Goal: Information Seeking & Learning: Learn about a topic

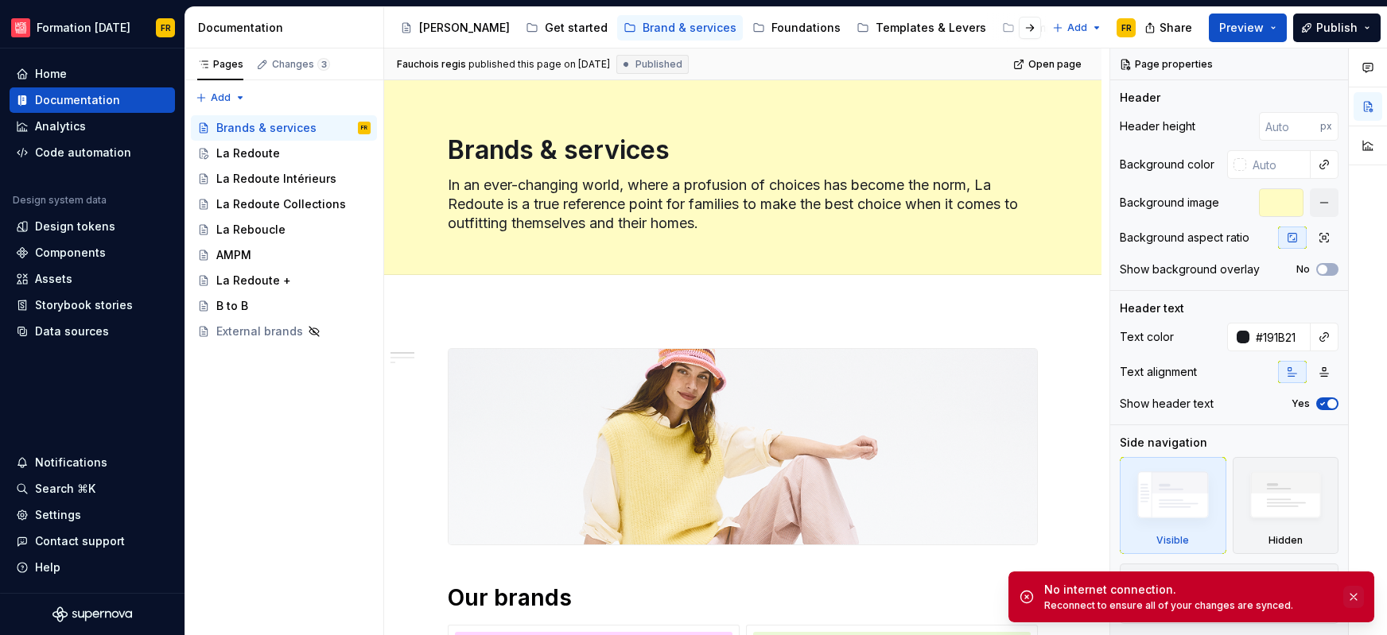
click at [1353, 592] on button "button" at bounding box center [1353, 597] width 21 height 22
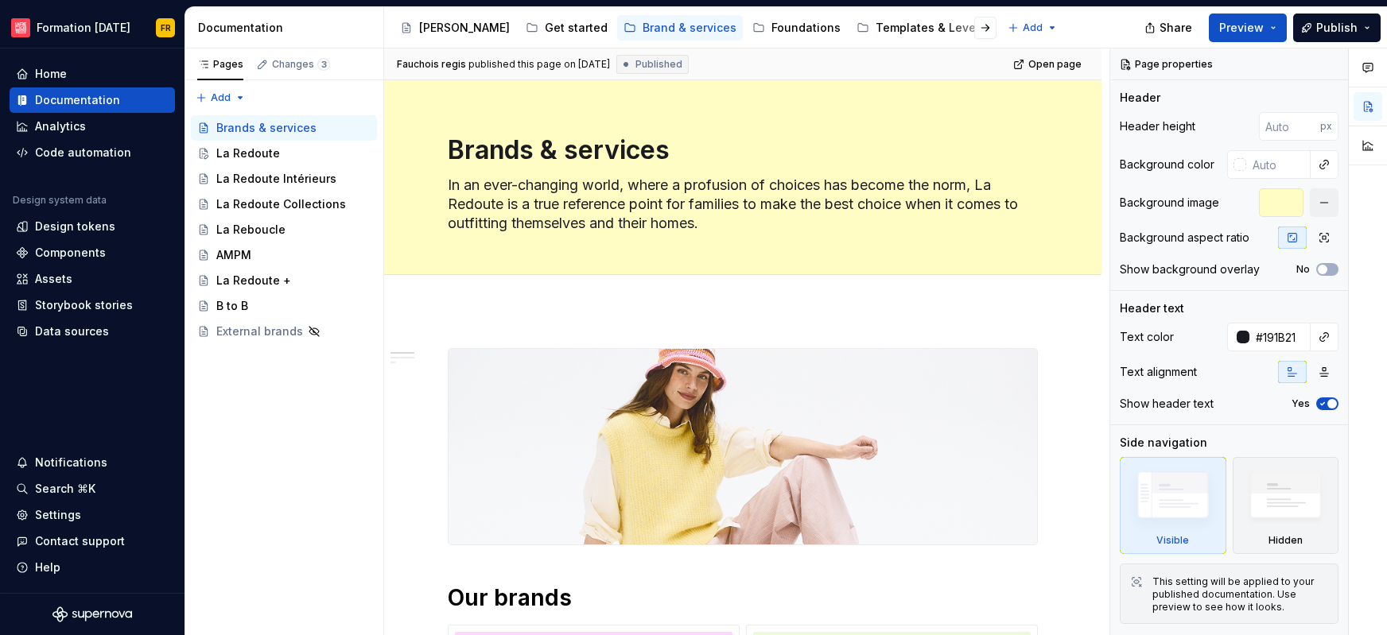
type textarea "*"
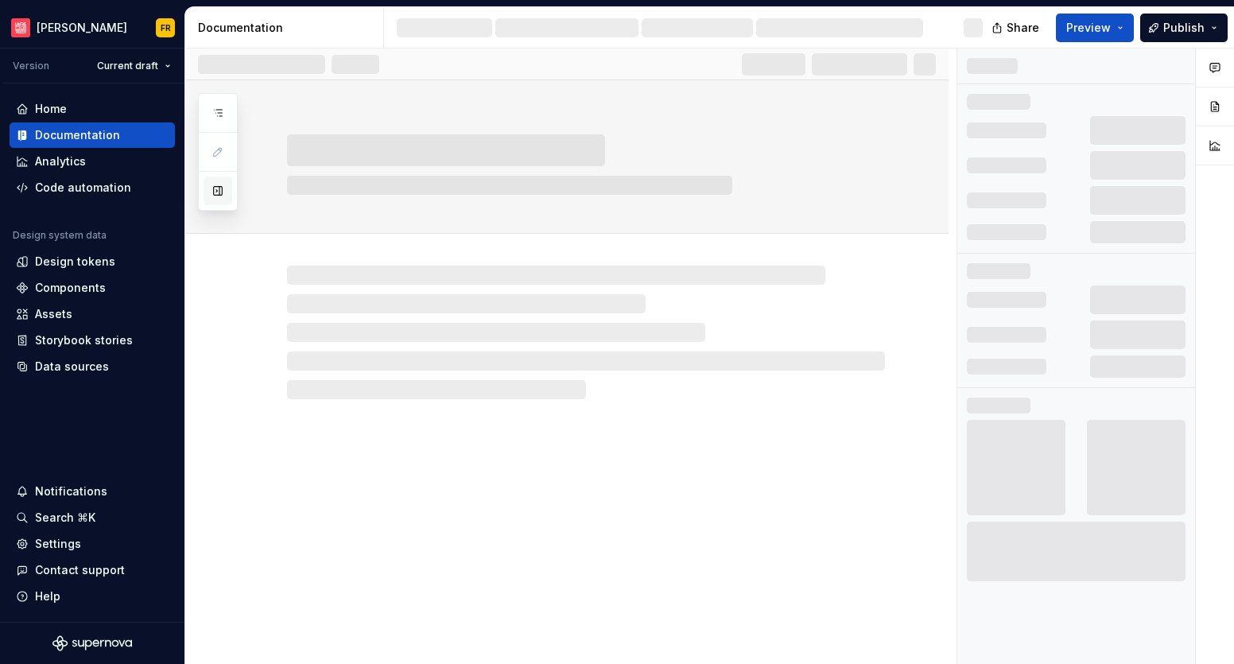
click at [215, 189] on button "button" at bounding box center [218, 191] width 29 height 29
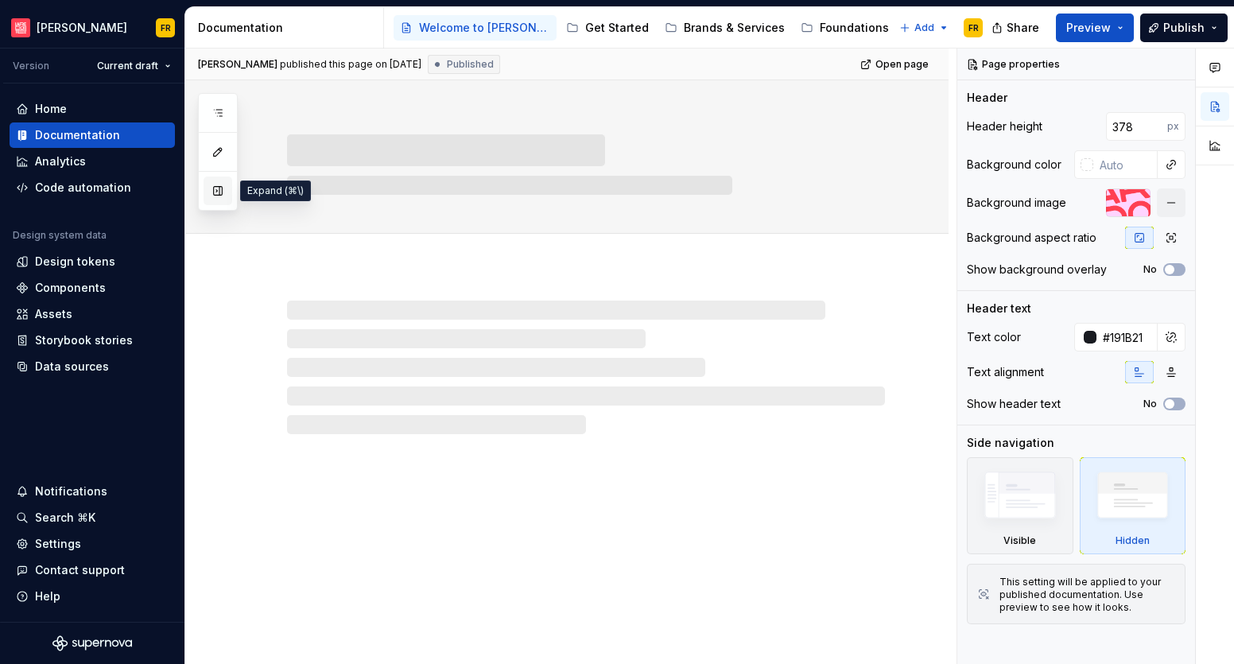
click at [220, 193] on button "button" at bounding box center [218, 191] width 29 height 29
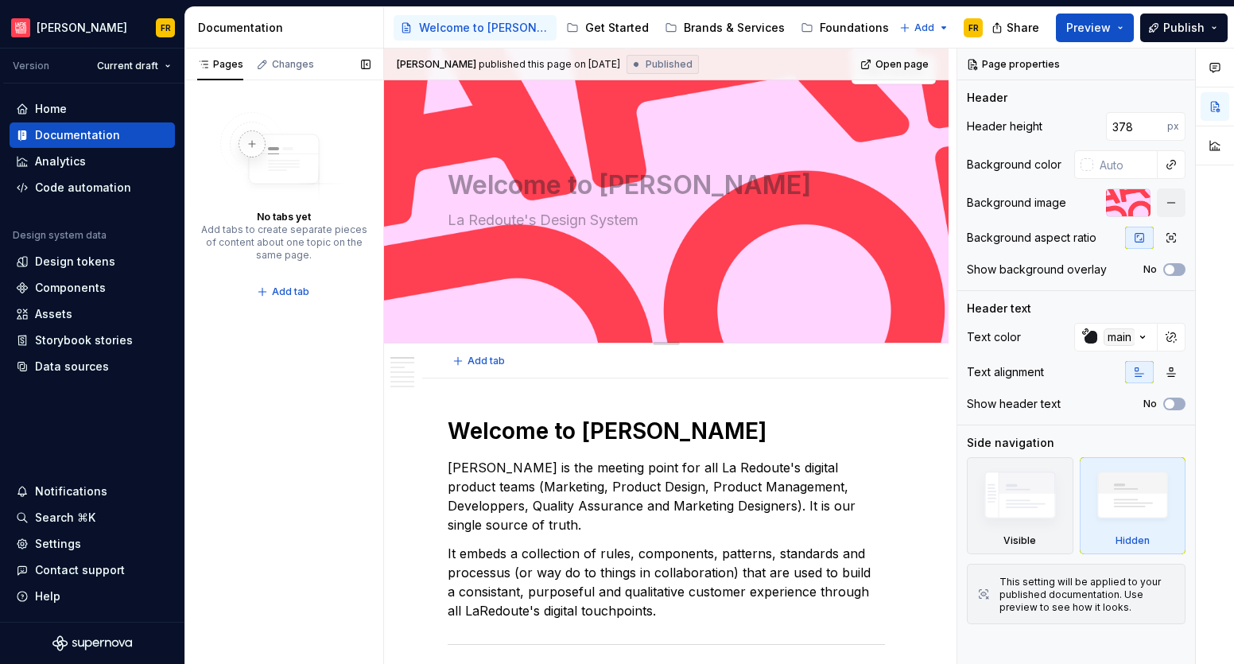
scroll to position [96, 0]
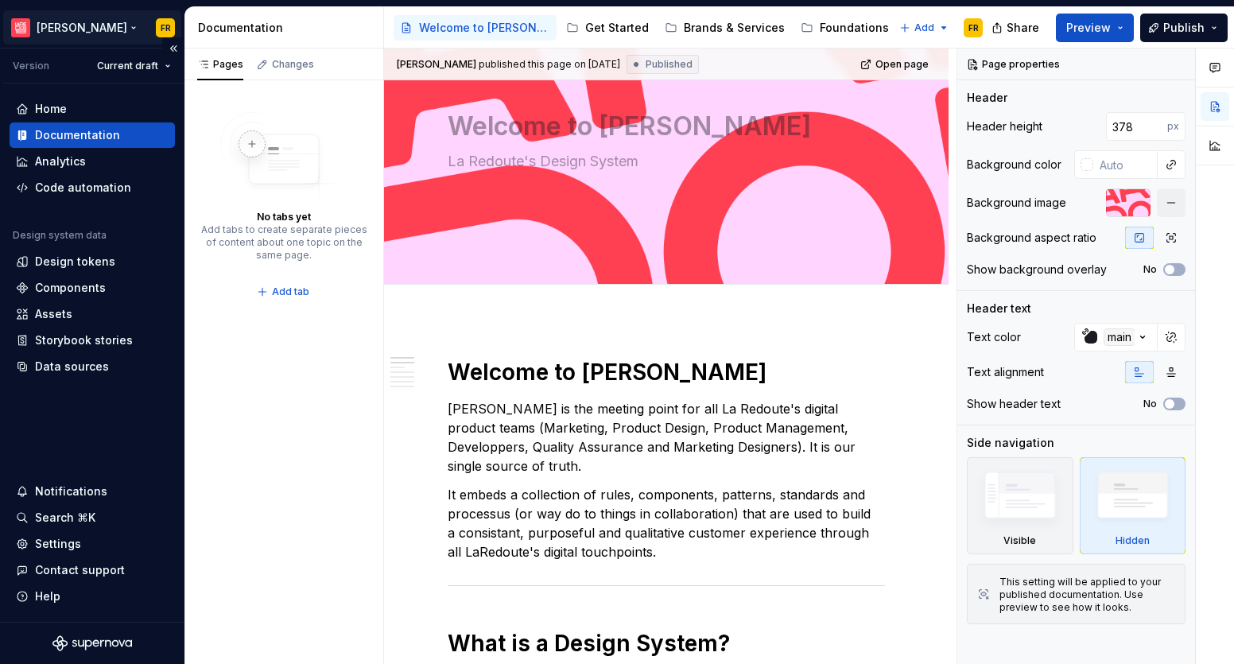
click at [61, 29] on html "[PERSON_NAME] FR Version Current draft Home Documentation Analytics Code automa…" at bounding box center [617, 332] width 1234 height 664
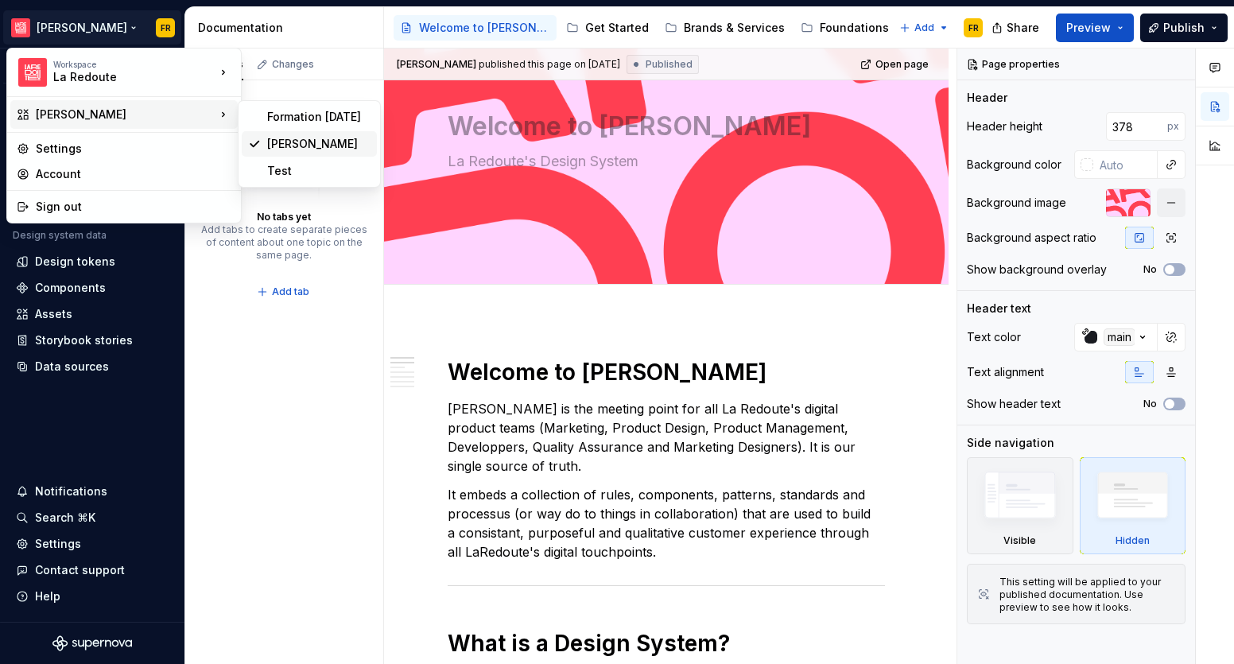
click at [302, 138] on div "[PERSON_NAME]" at bounding box center [318, 144] width 103 height 16
click at [44, 28] on html "[PERSON_NAME] FR Version Current draft Home Documentation Analytics Code automa…" at bounding box center [617, 332] width 1234 height 664
click at [298, 123] on div "Formation [DATE]" at bounding box center [318, 117] width 103 height 16
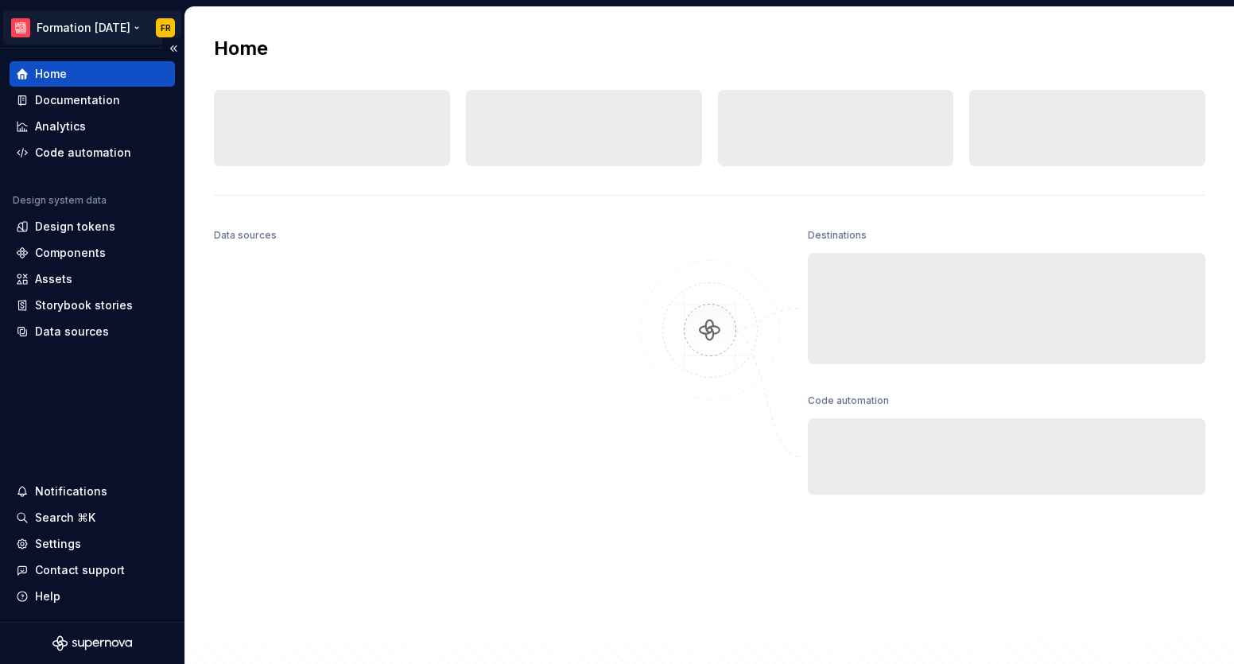
click at [69, 27] on html "Formation [DATE] FR Home Documentation Analytics Code automation Design system …" at bounding box center [617, 332] width 1234 height 664
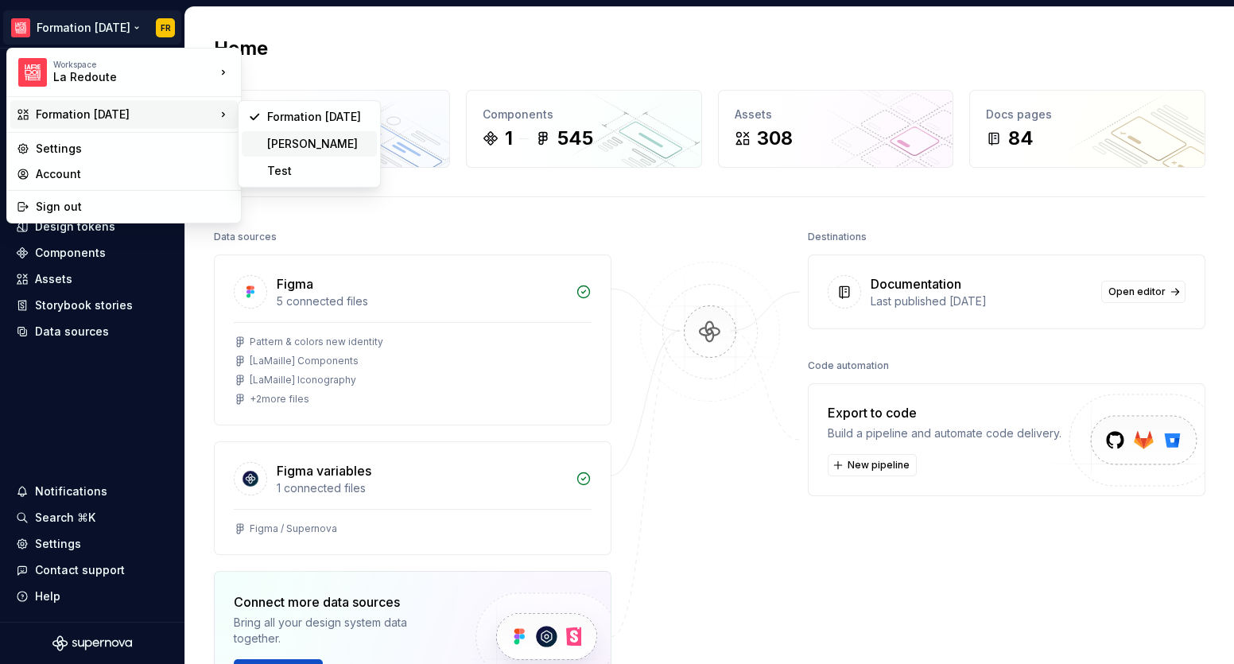
click at [300, 136] on div "[PERSON_NAME]" at bounding box center [318, 144] width 103 height 16
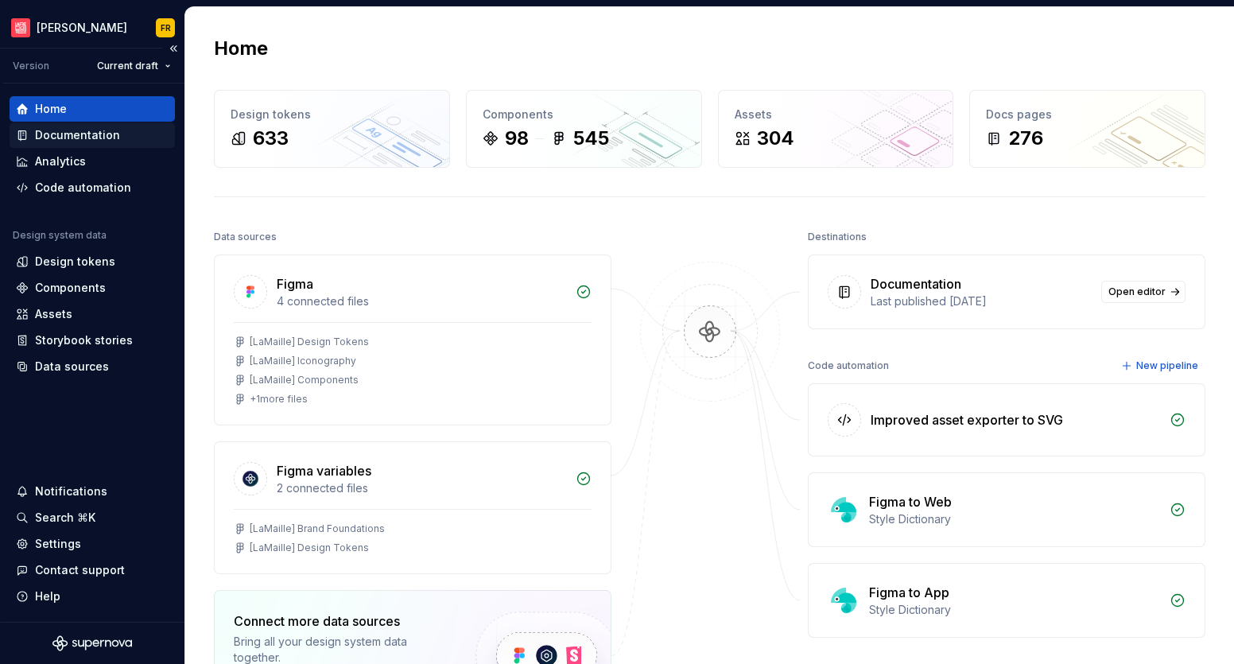
click at [70, 132] on div "Documentation" at bounding box center [77, 135] width 85 height 16
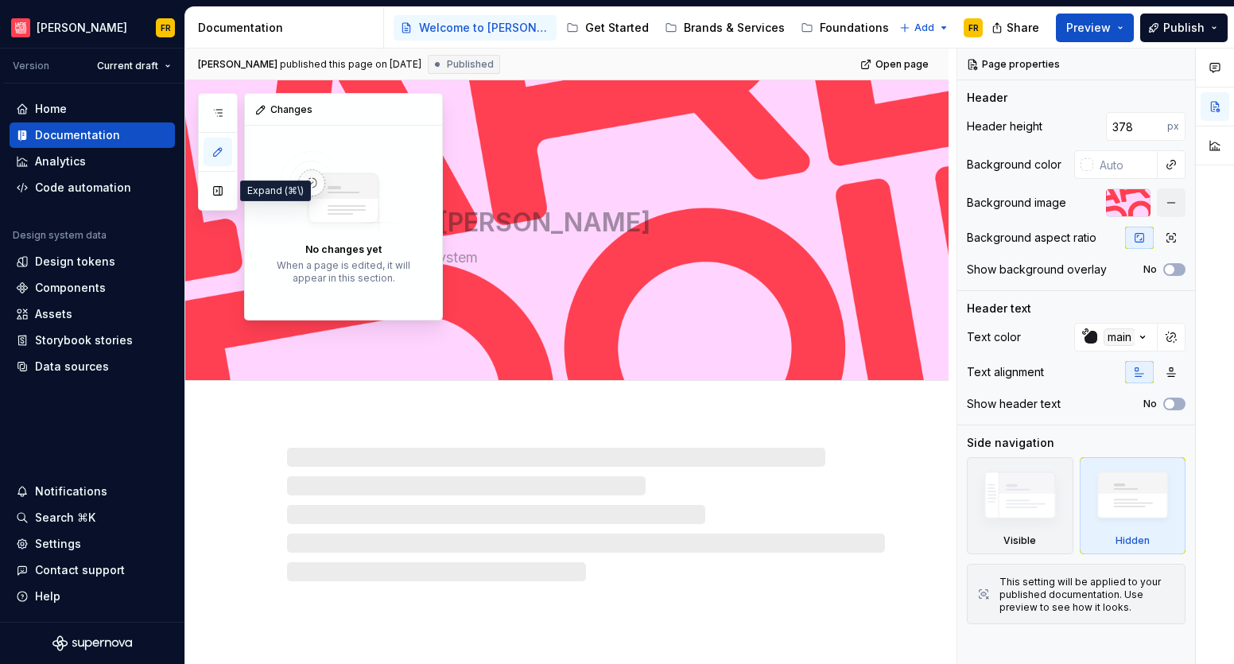
click at [217, 195] on button "button" at bounding box center [218, 191] width 29 height 29
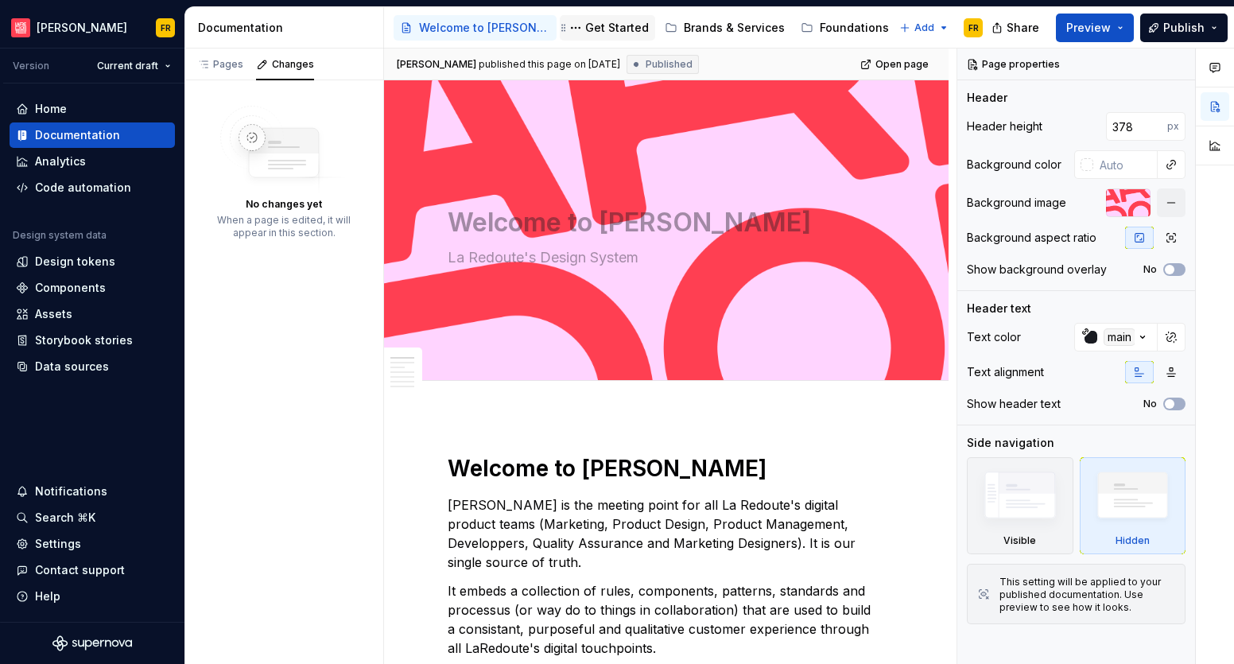
click at [587, 30] on div "Get Started" at bounding box center [617, 28] width 64 height 16
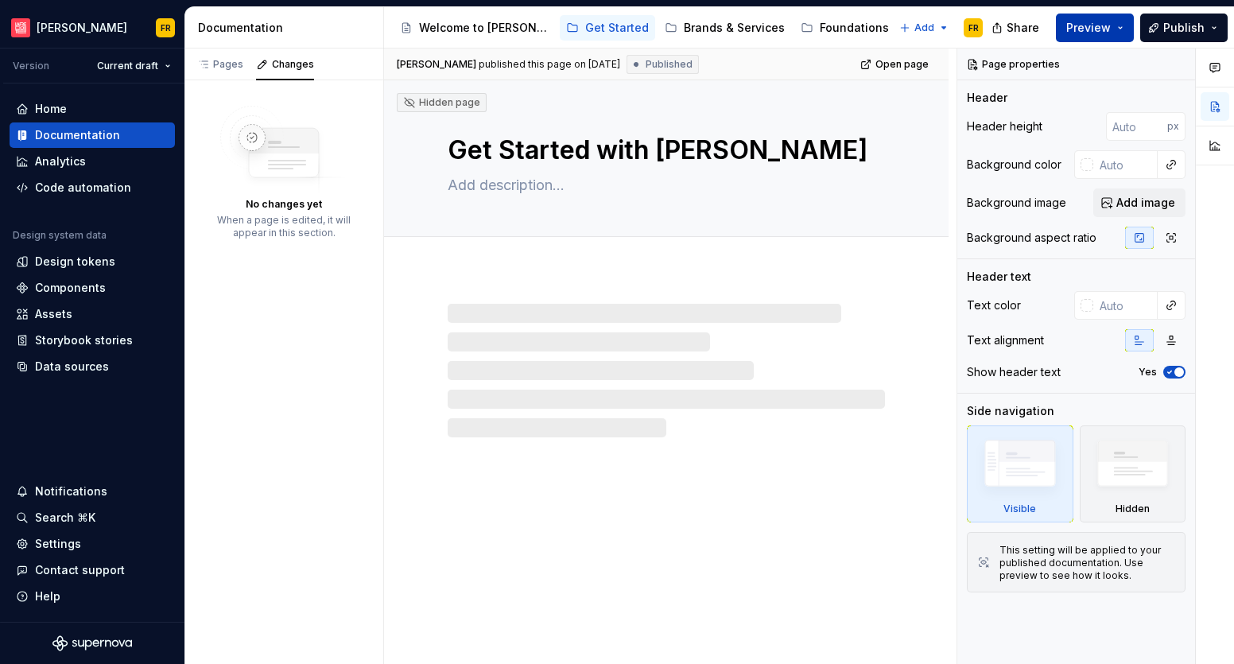
click at [1087, 29] on span "Preview" at bounding box center [1088, 28] width 45 height 16
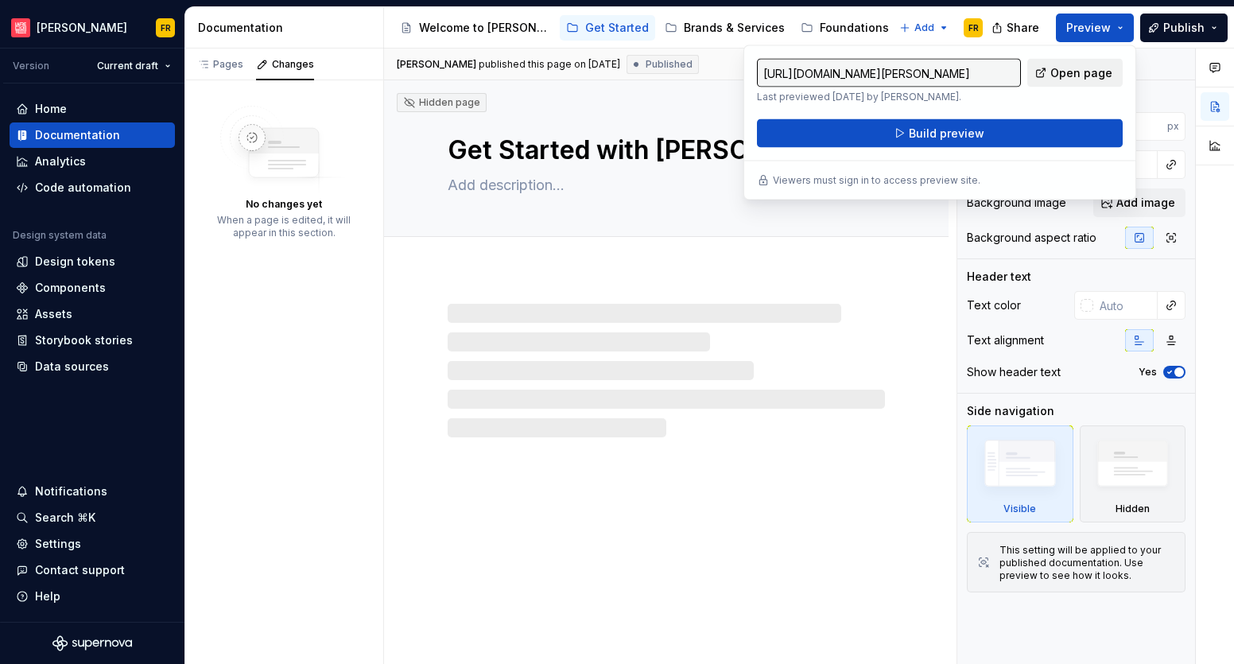
click at [1062, 68] on span "Open page" at bounding box center [1081, 73] width 62 height 16
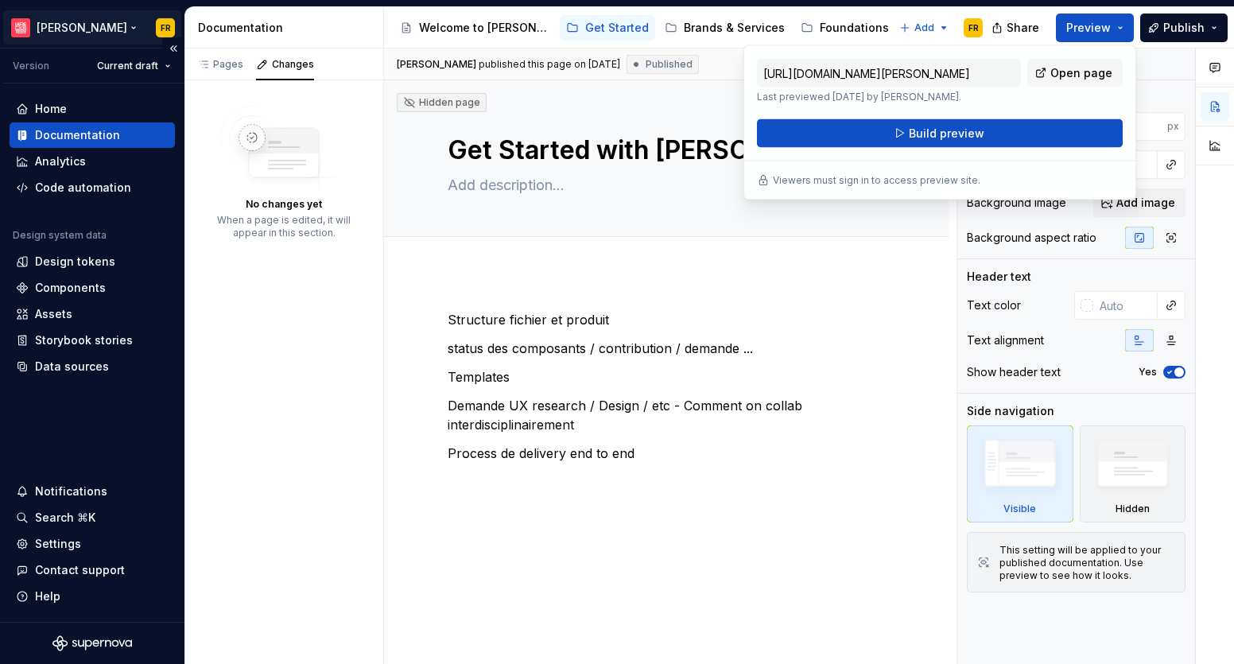
click at [59, 23] on html "[PERSON_NAME] FR Version Current draft Home Documentation Analytics Code automa…" at bounding box center [617, 332] width 1234 height 664
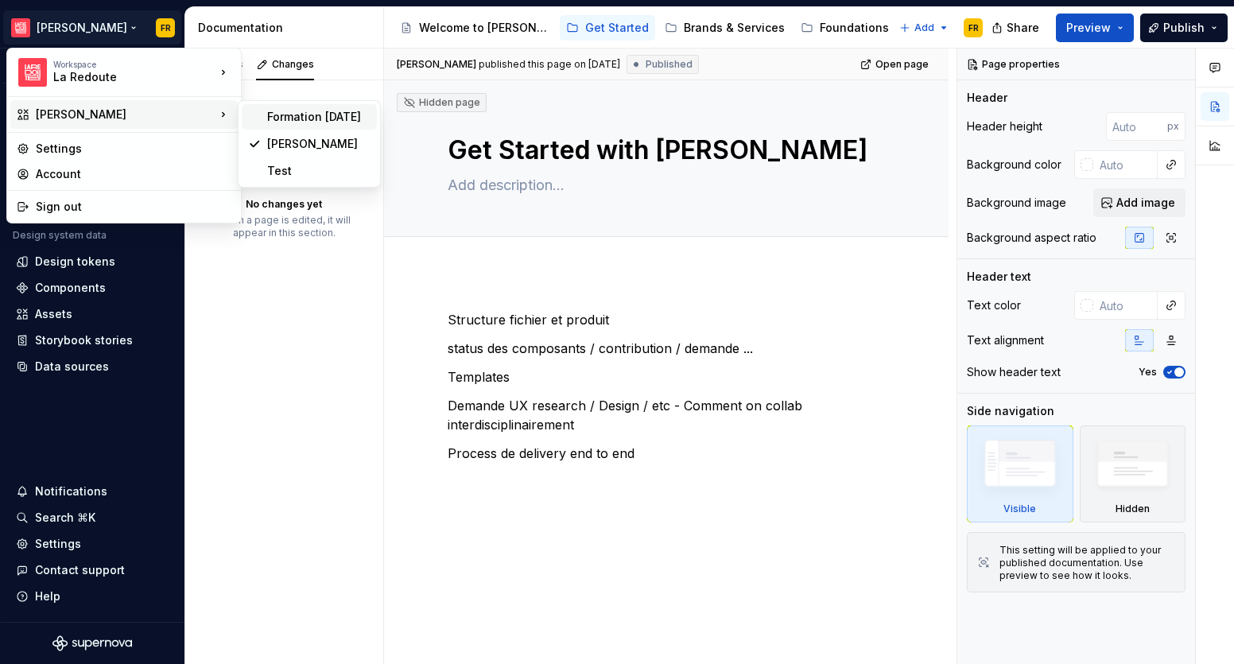
click at [305, 116] on div "Formation [DATE]" at bounding box center [318, 117] width 103 height 16
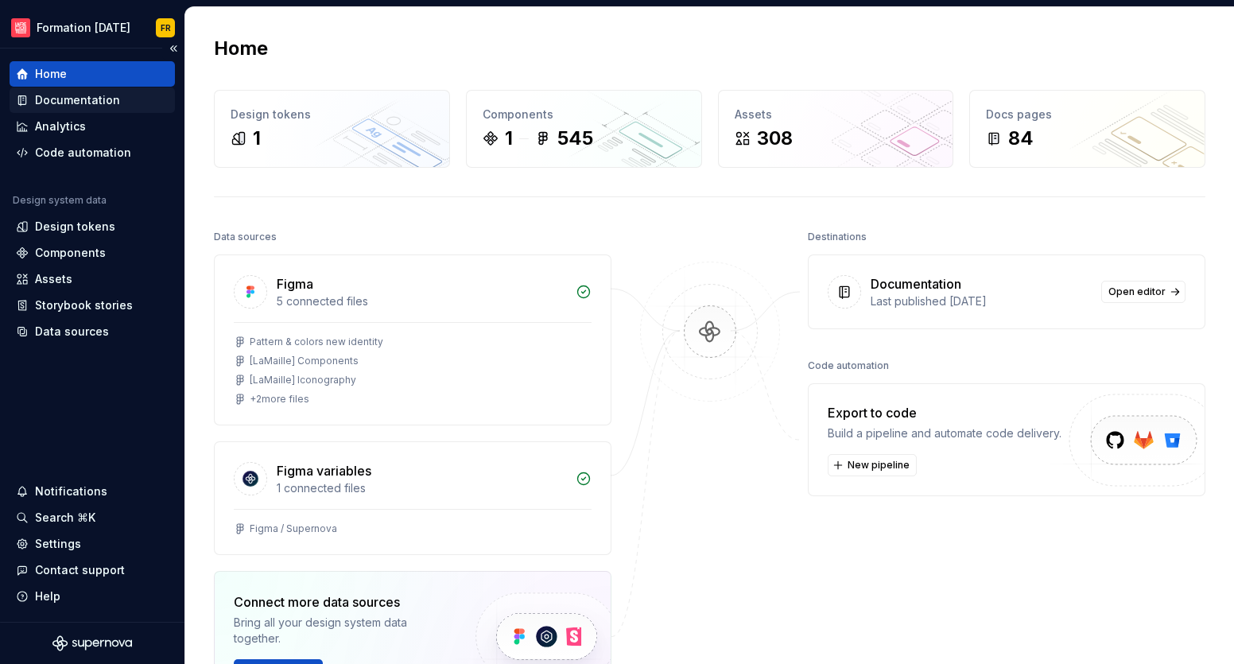
click at [87, 101] on div "Documentation" at bounding box center [77, 100] width 85 height 16
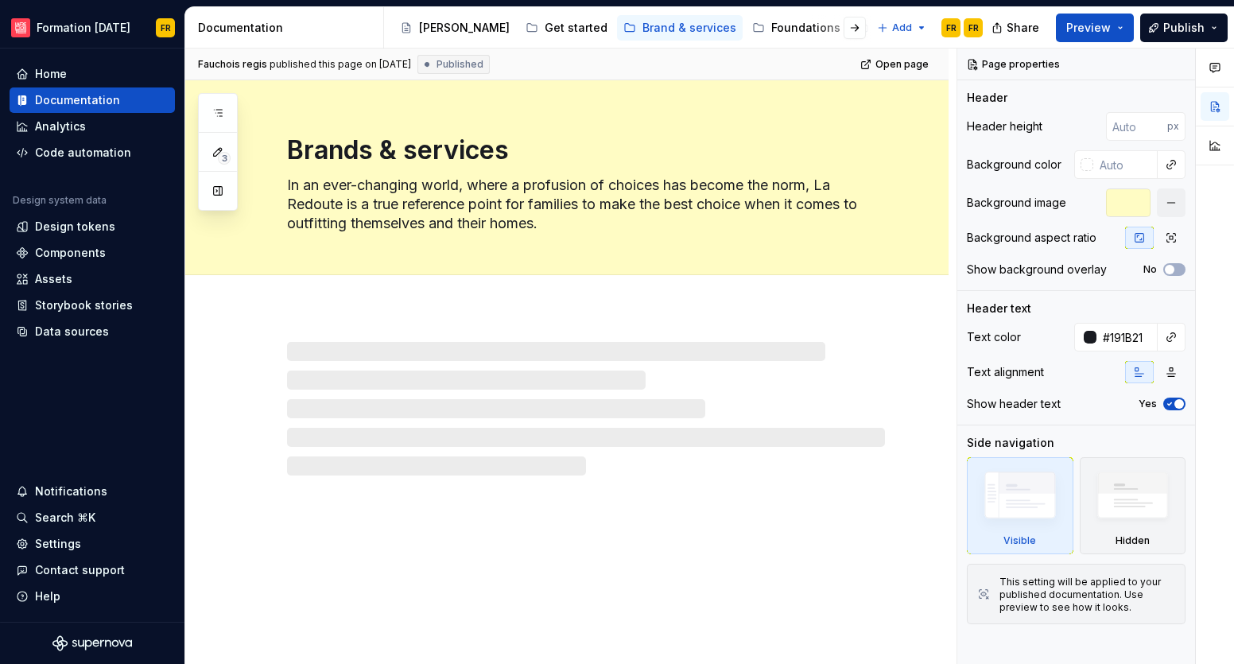
drag, startPoint x: 204, startPoint y: 183, endPoint x: 216, endPoint y: 190, distance: 13.9
click at [205, 184] on button "button" at bounding box center [218, 191] width 29 height 29
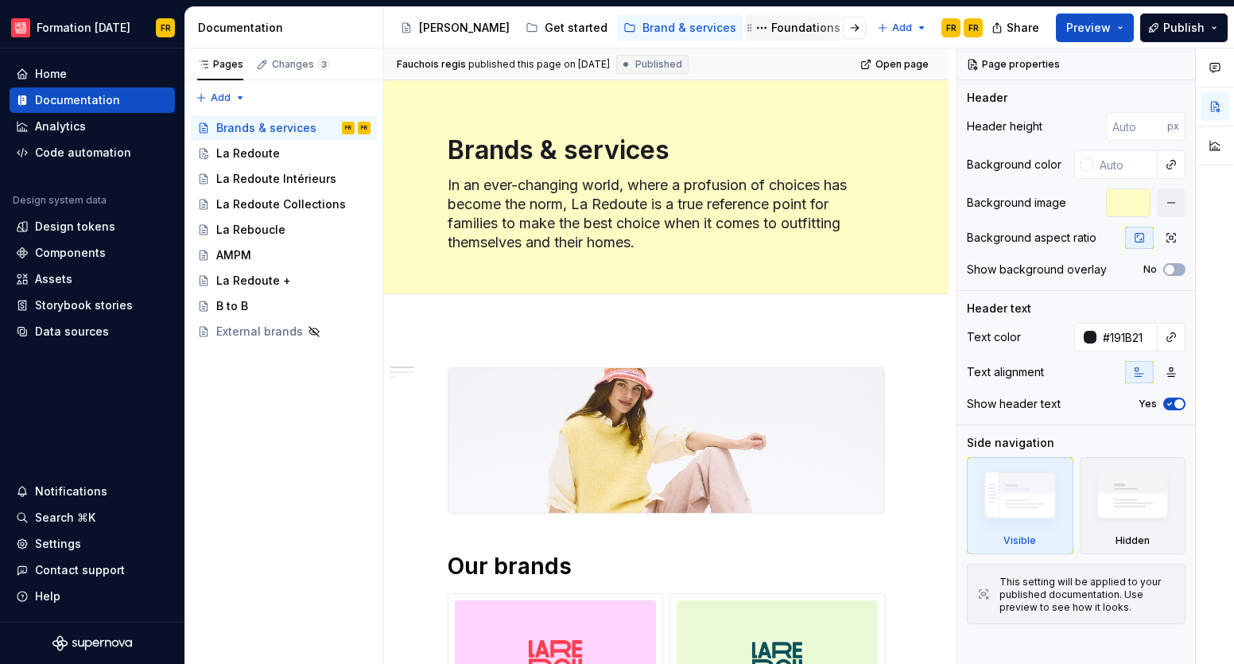
click at [771, 29] on div "Foundations" at bounding box center [805, 28] width 69 height 16
click at [771, 25] on div "Foundations" at bounding box center [805, 28] width 69 height 16
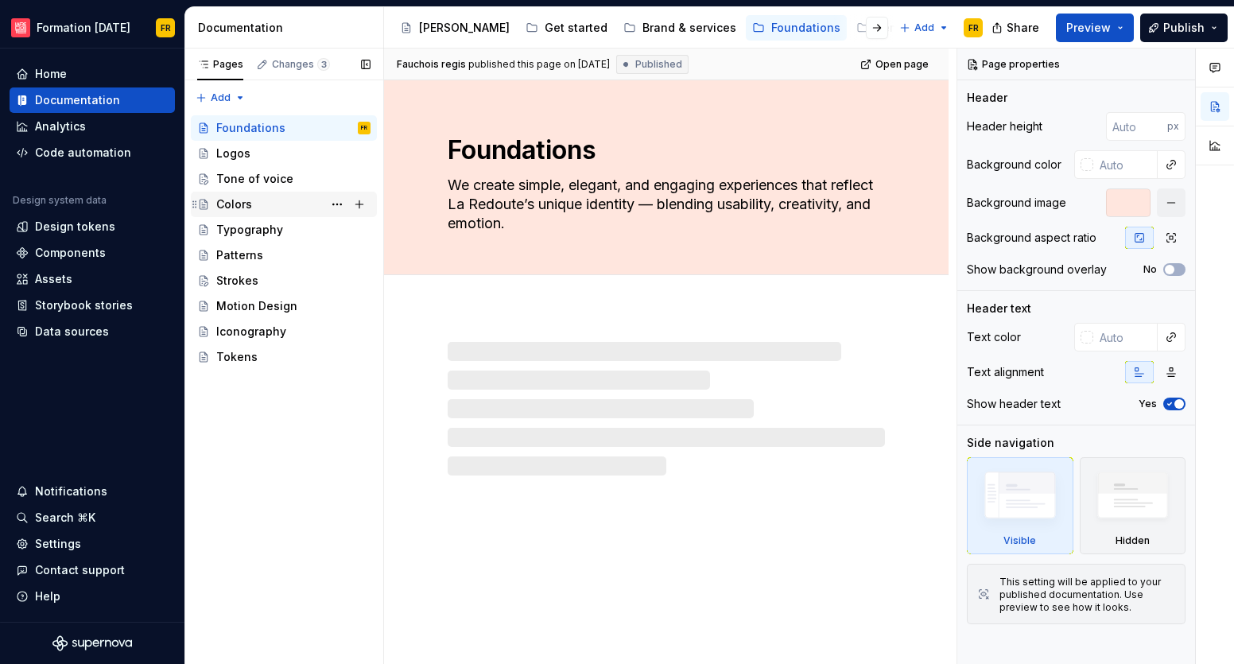
click at [254, 200] on div "Colors" at bounding box center [293, 204] width 154 height 22
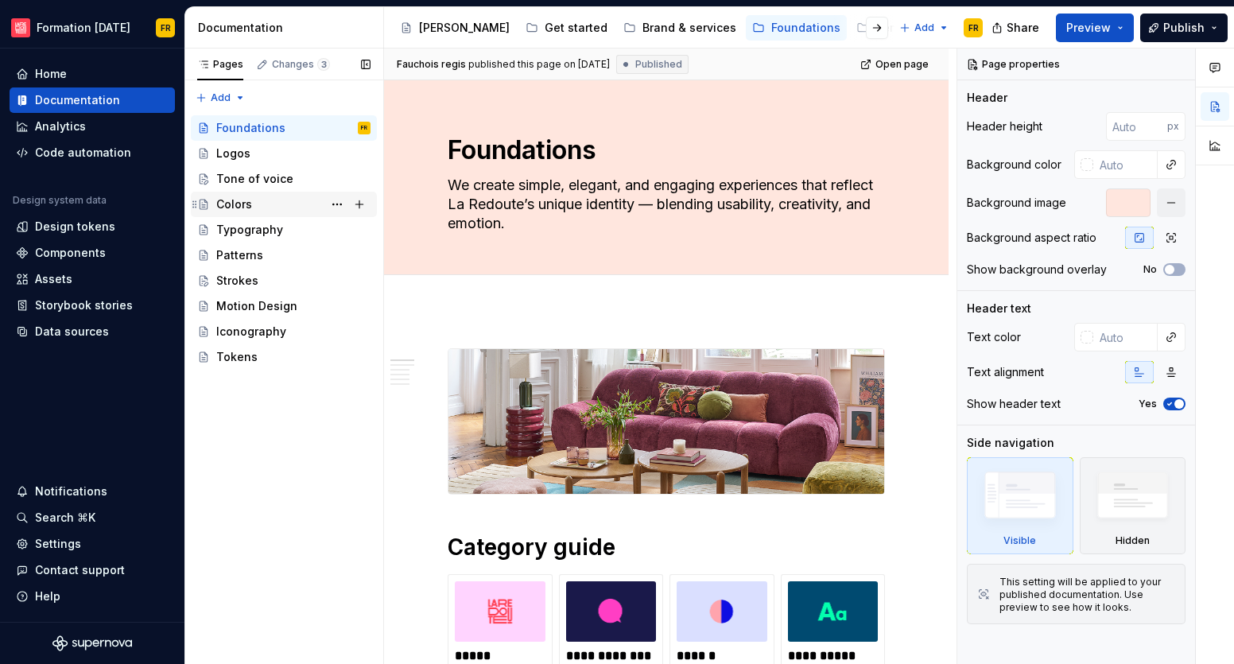
click at [245, 204] on div "Colors" at bounding box center [234, 204] width 36 height 16
click at [235, 200] on div "Colors" at bounding box center [234, 204] width 36 height 16
click at [231, 205] on div "Colors" at bounding box center [234, 204] width 36 height 16
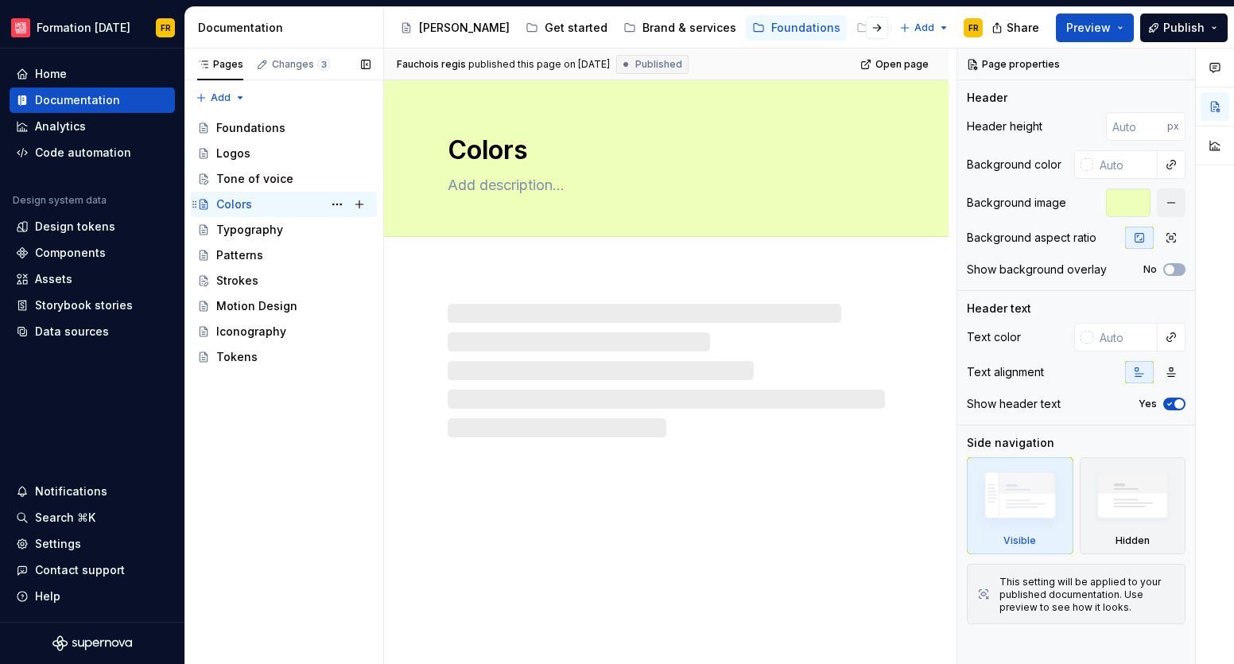
click at [234, 205] on div "Colors" at bounding box center [234, 204] width 36 height 16
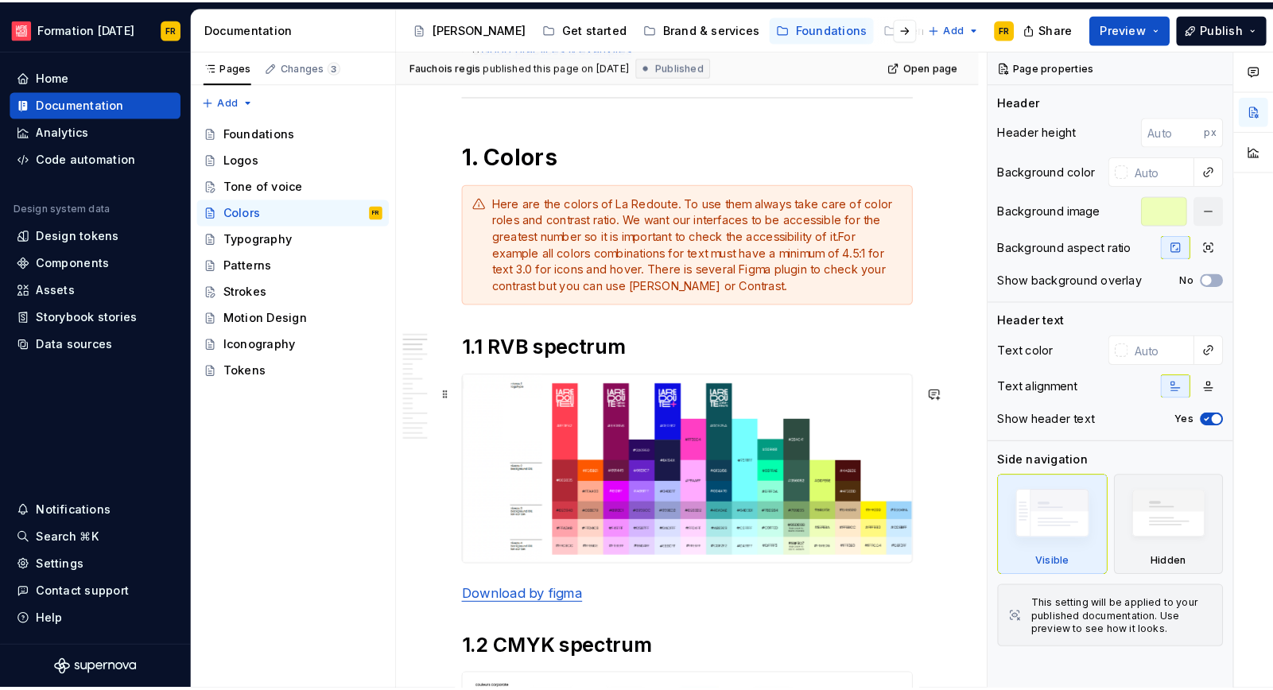
scroll to position [622, 0]
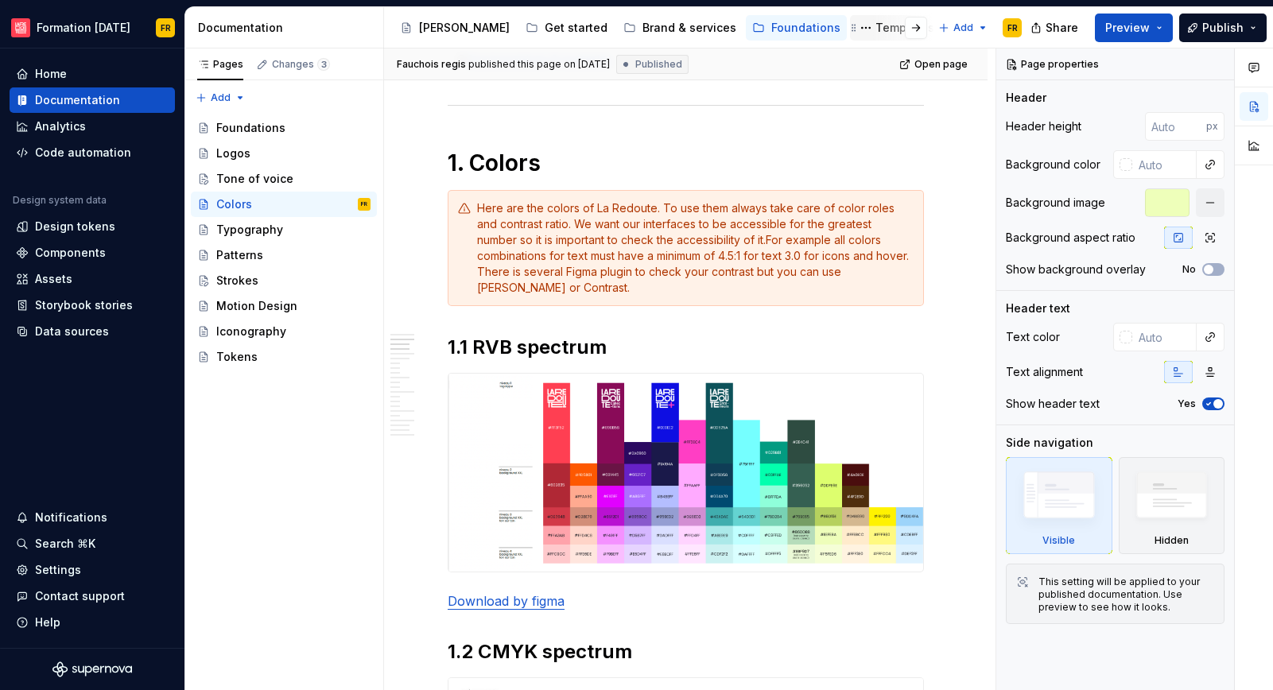
click at [875, 25] on div "Templates & Levers" at bounding box center [930, 28] width 111 height 16
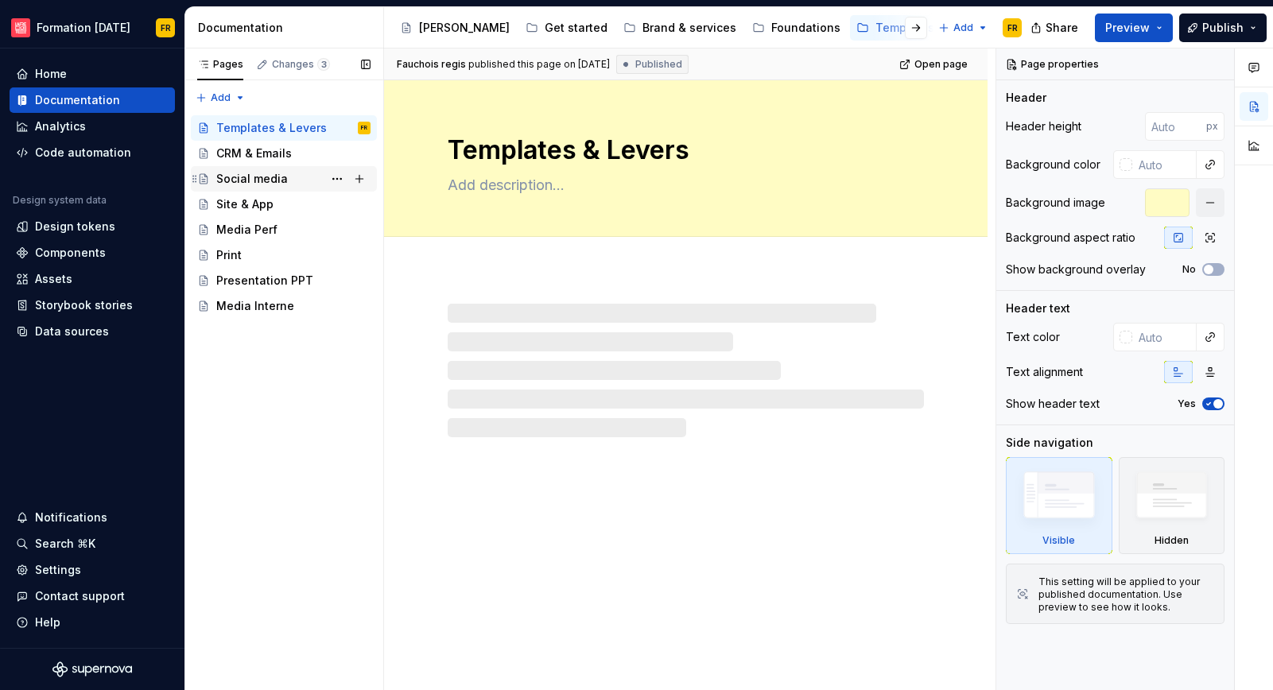
click at [245, 177] on div "Social media" at bounding box center [252, 179] width 72 height 16
click at [241, 151] on div "CRM & Emails" at bounding box center [254, 154] width 76 height 16
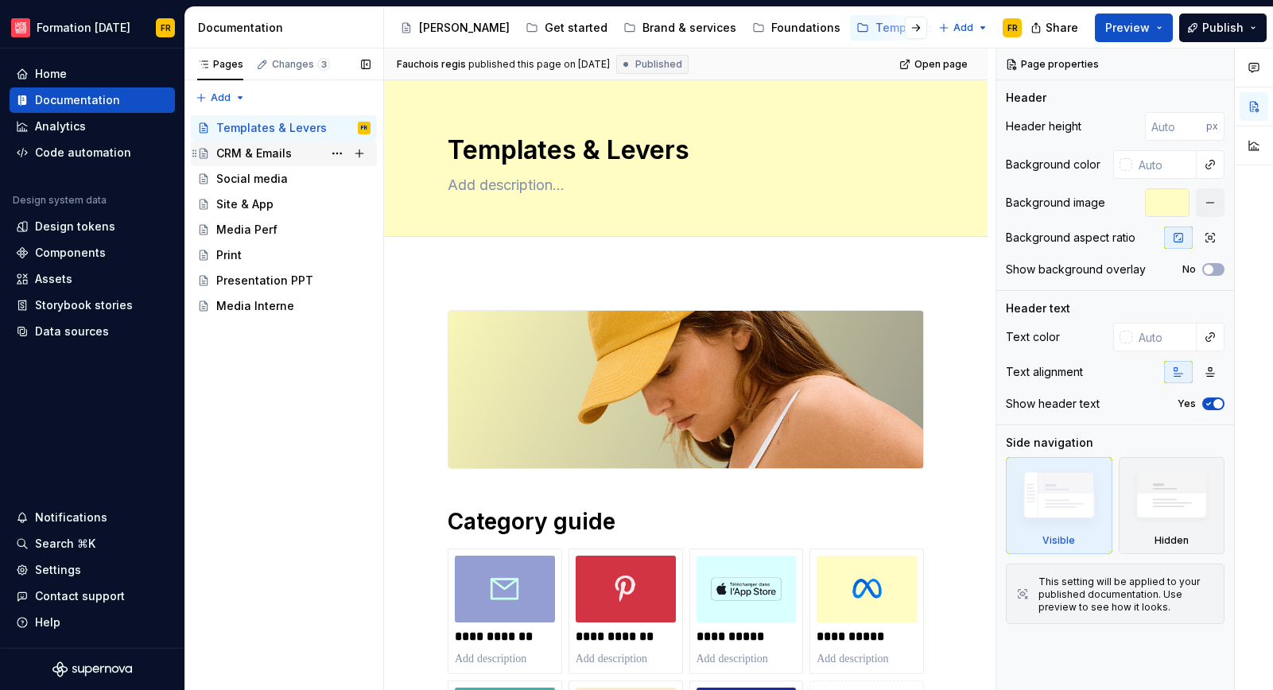
click at [245, 151] on div "CRM & Emails" at bounding box center [254, 154] width 76 height 16
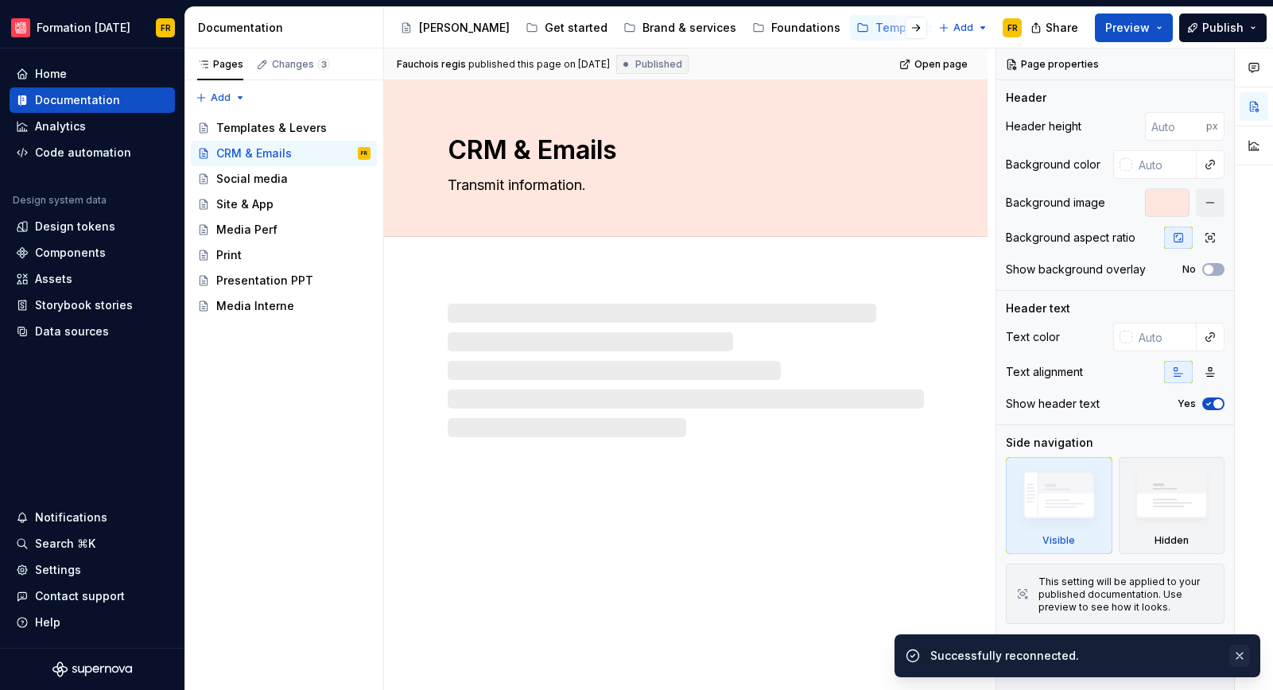
drag, startPoint x: 1238, startPoint y: 657, endPoint x: 1230, endPoint y: 650, distance: 10.7
click at [1233, 654] on button "button" at bounding box center [1239, 656] width 21 height 22
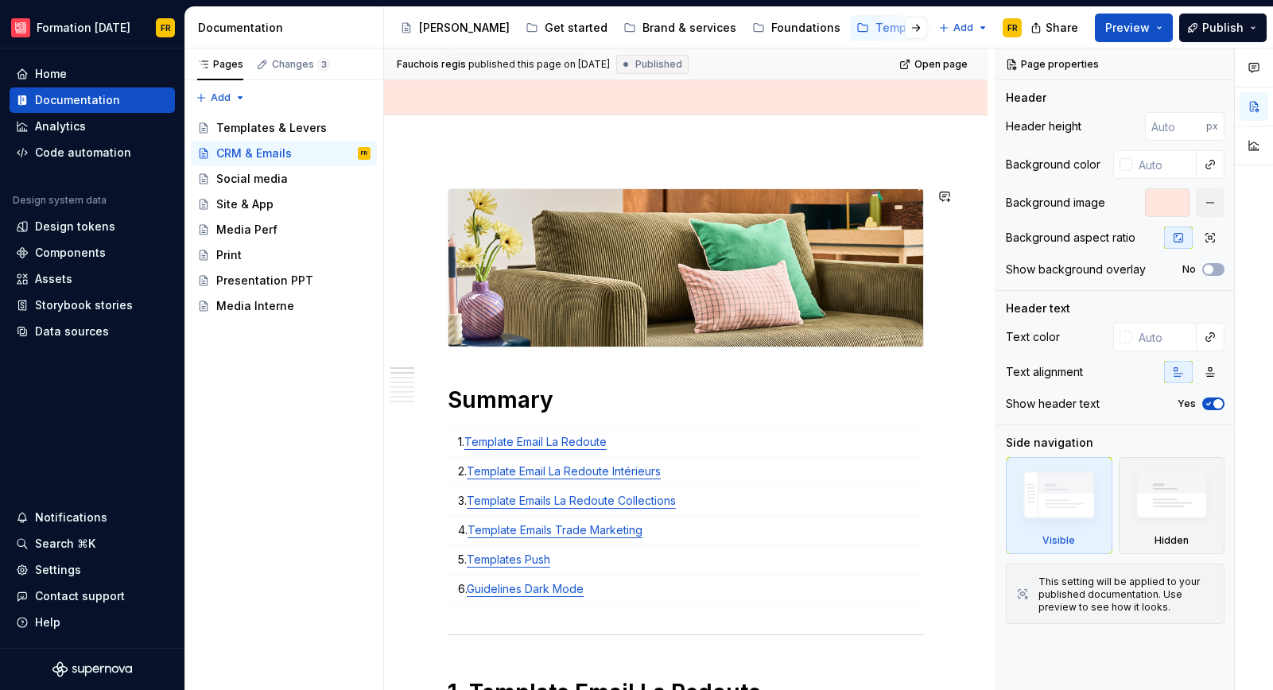
scroll to position [131, 0]
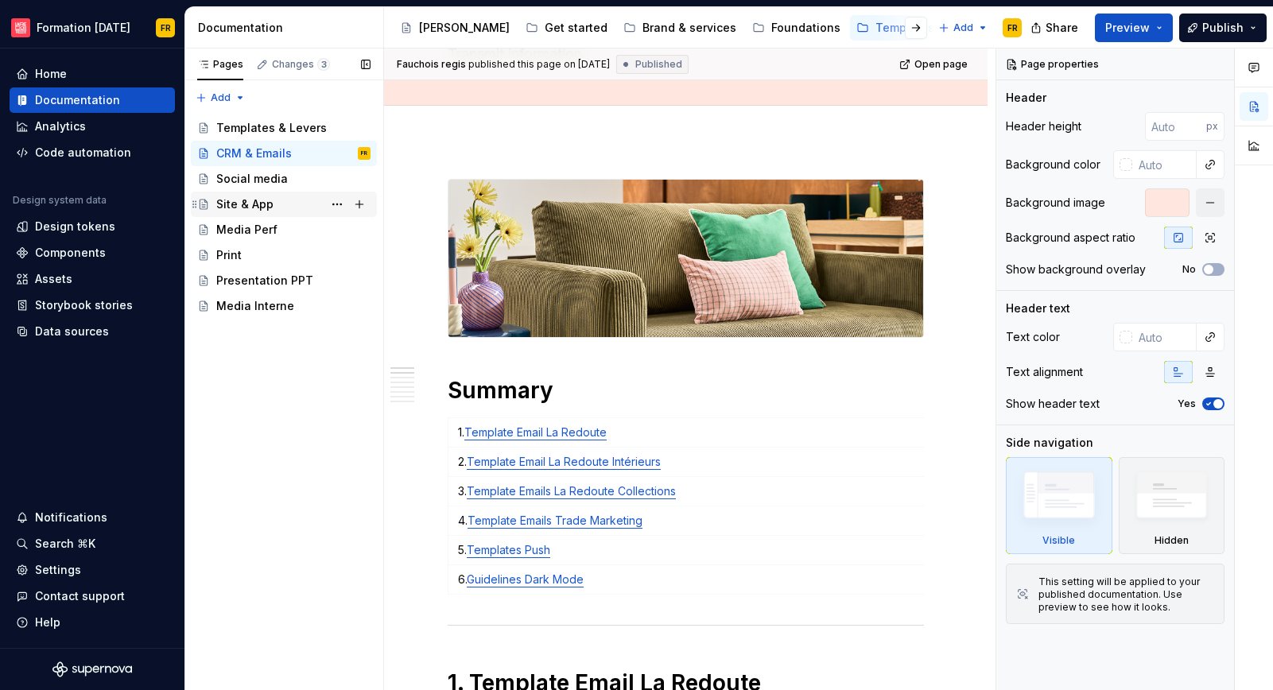
click at [269, 208] on div "Site & App" at bounding box center [244, 204] width 57 height 16
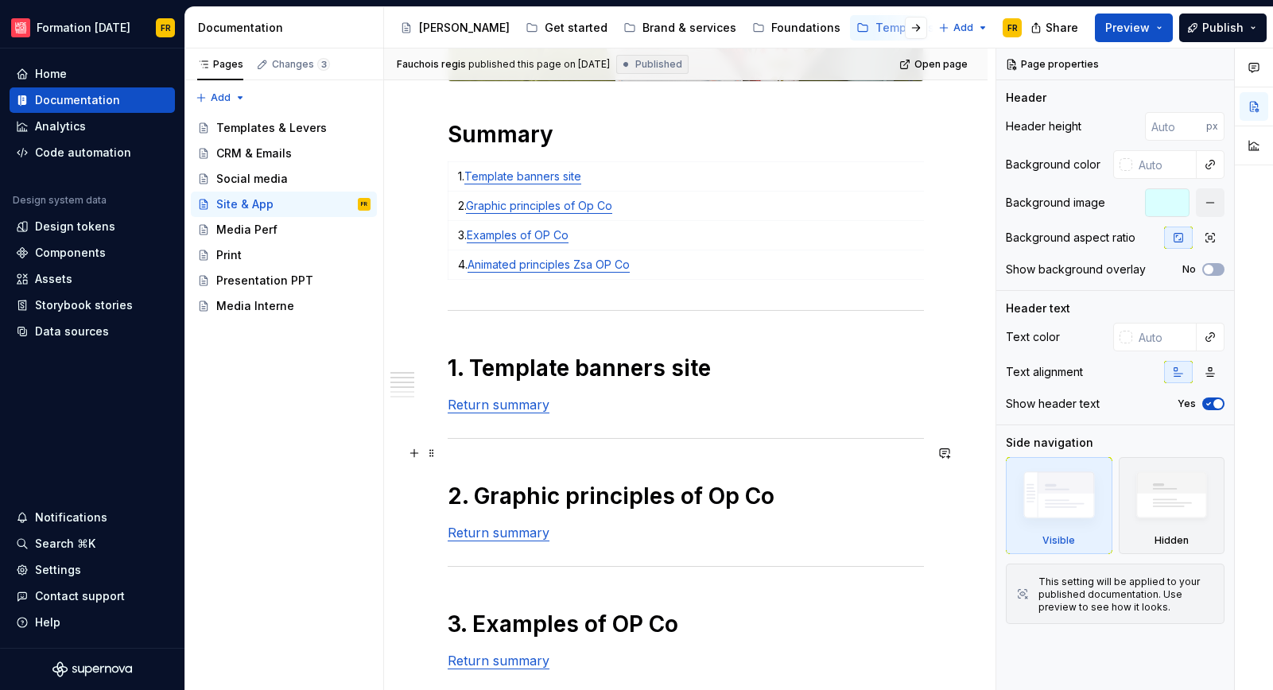
scroll to position [391, 0]
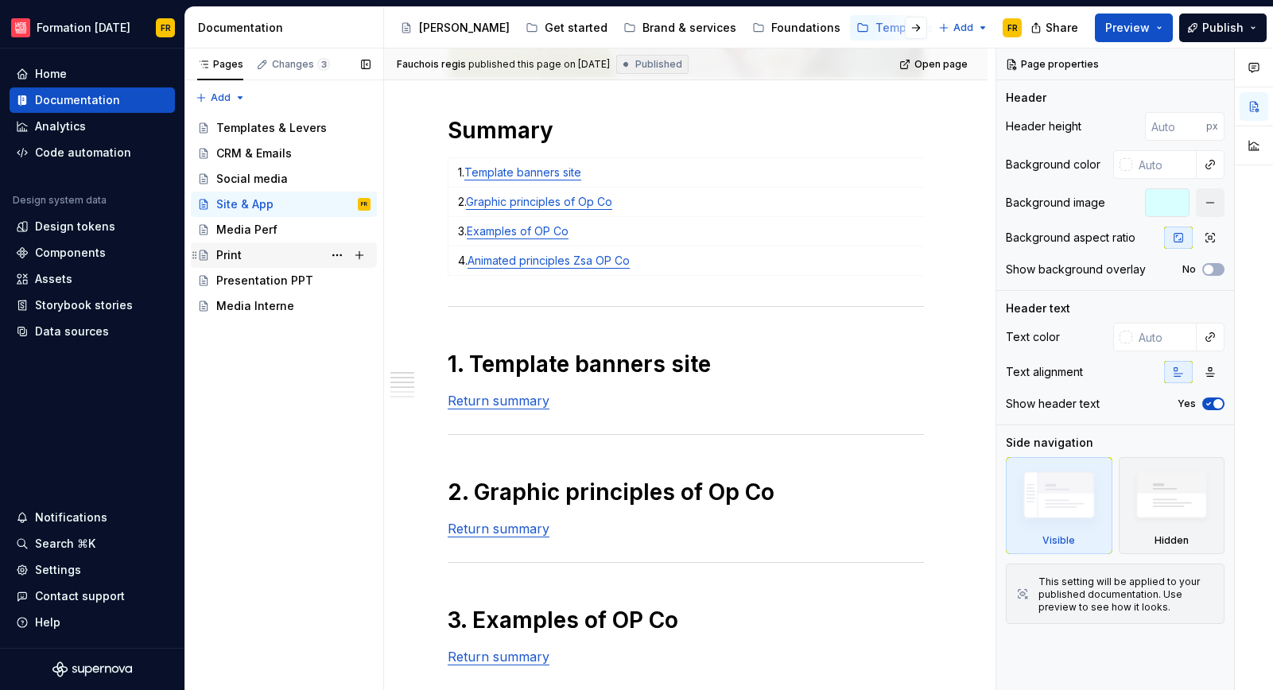
click at [237, 254] on div "Print" at bounding box center [228, 255] width 25 height 16
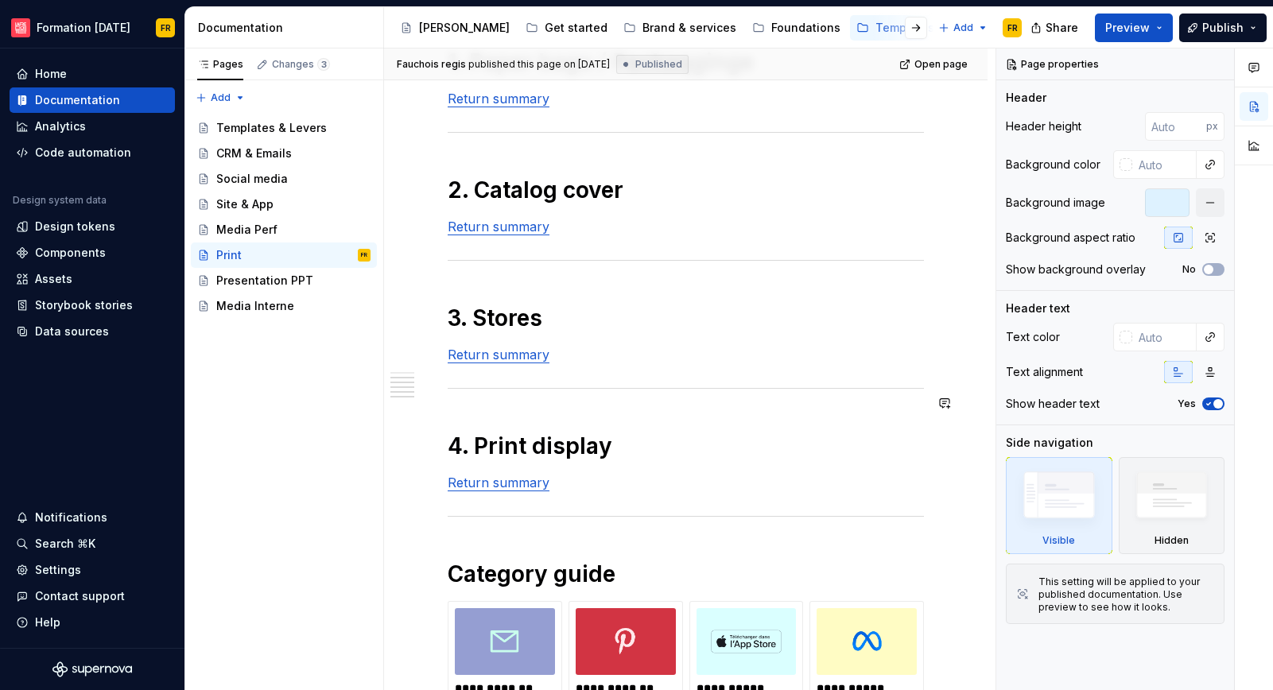
scroll to position [695, 0]
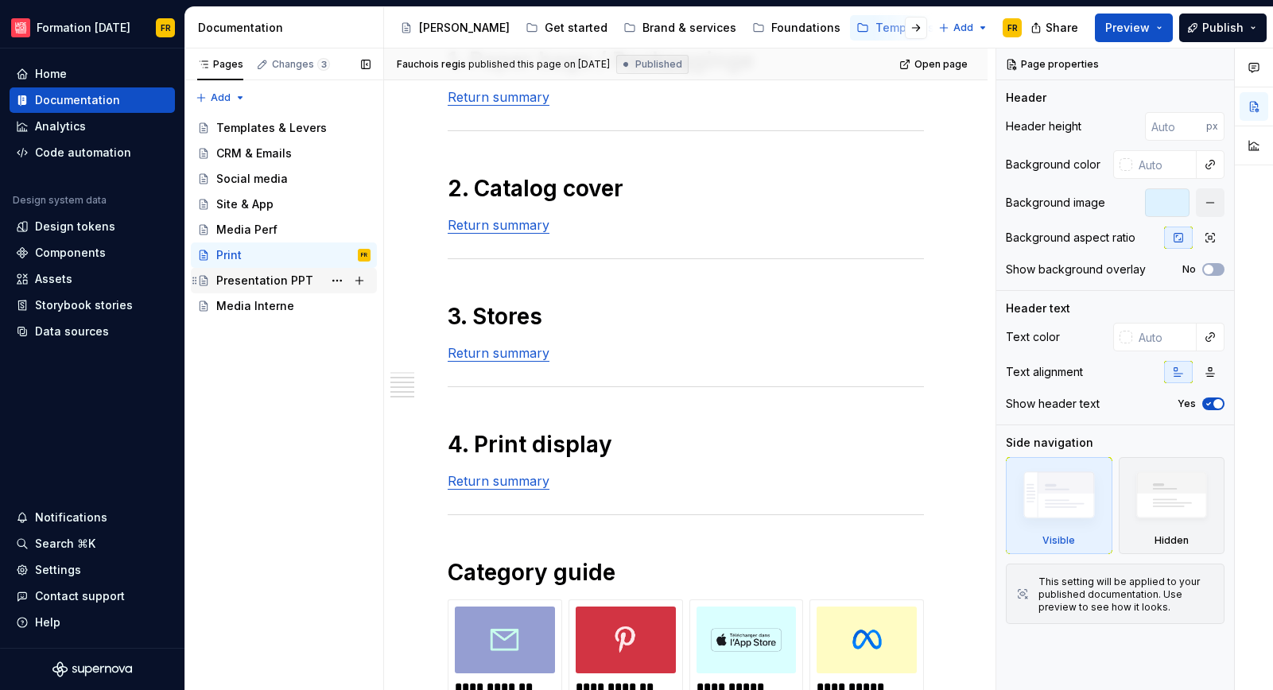
click at [248, 279] on div "Presentation PPT" at bounding box center [264, 281] width 97 height 16
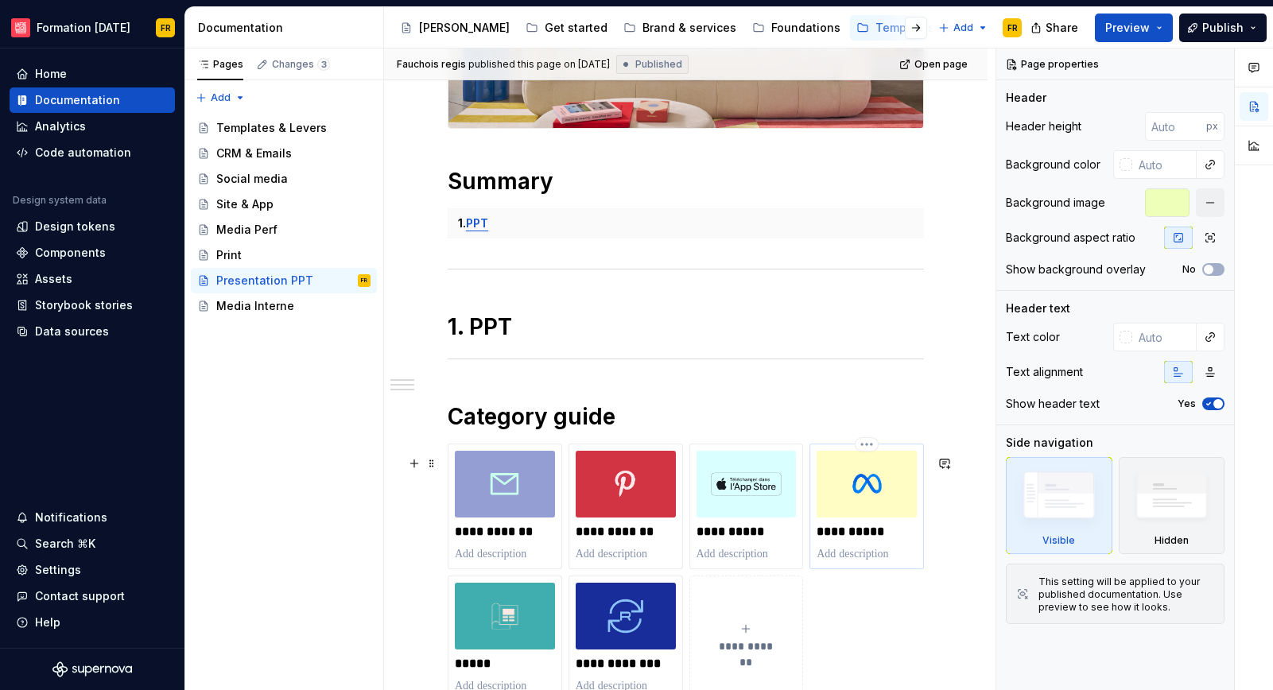
scroll to position [344, 0]
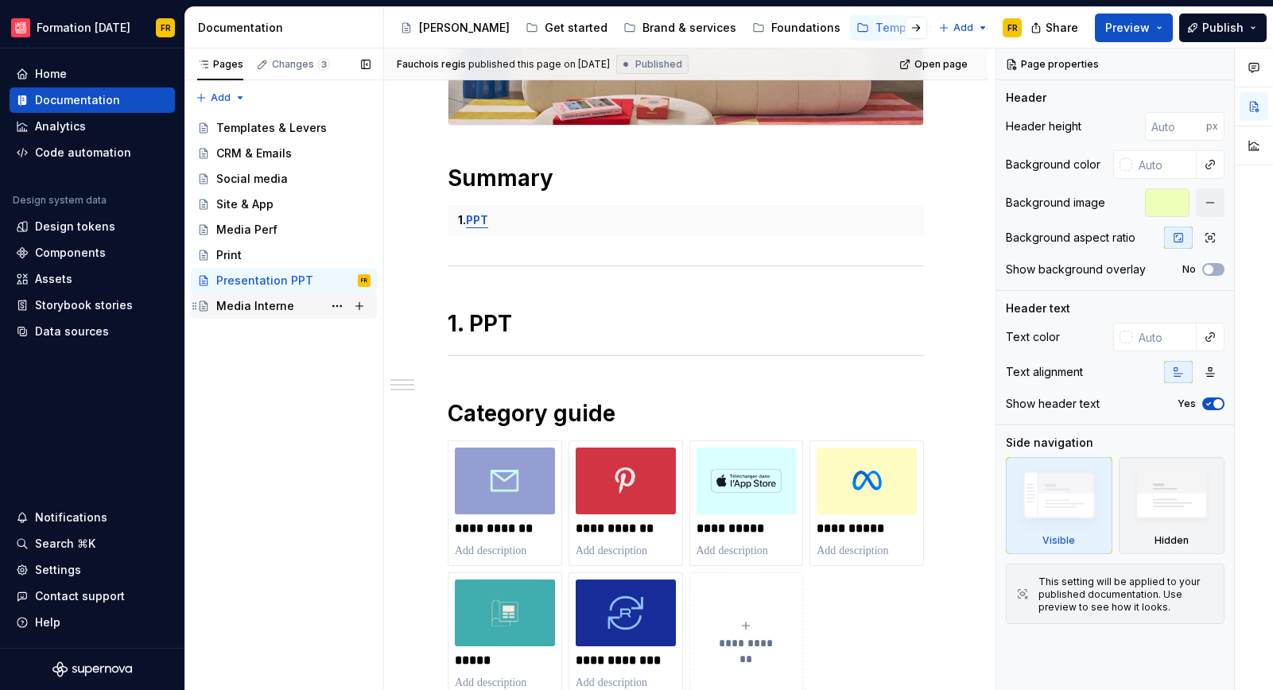
click at [256, 309] on div "Media Interne" at bounding box center [255, 306] width 78 height 16
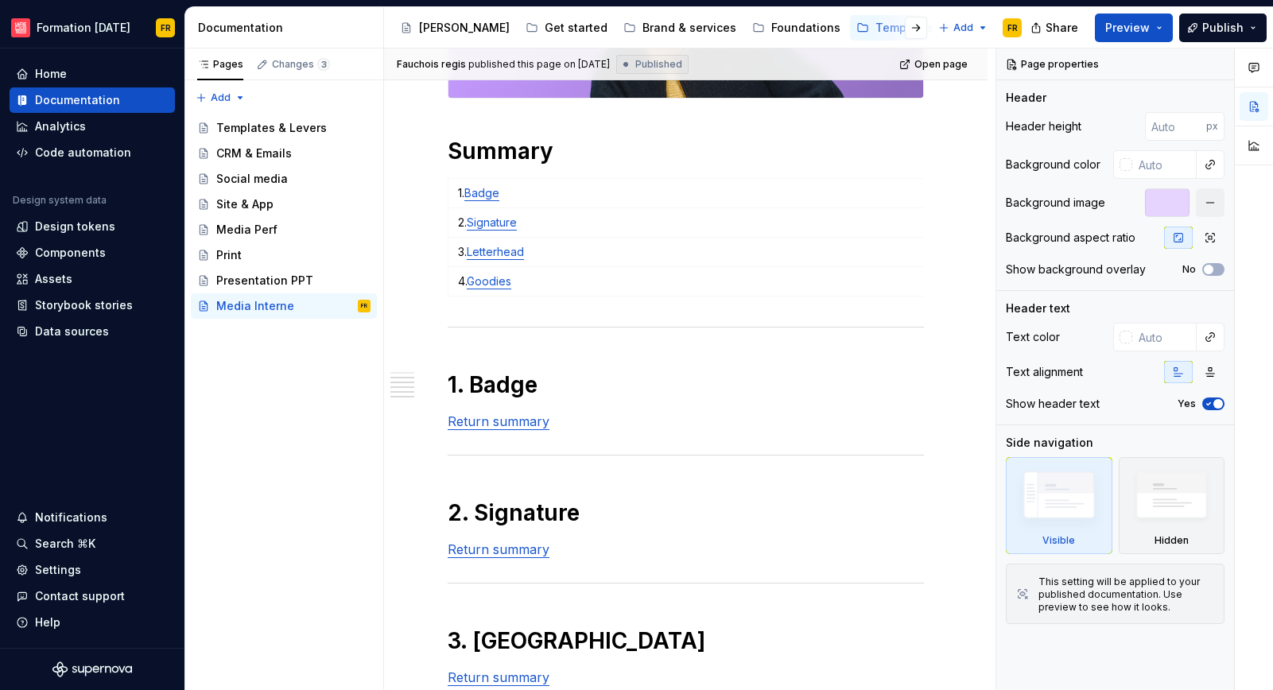
scroll to position [332, 0]
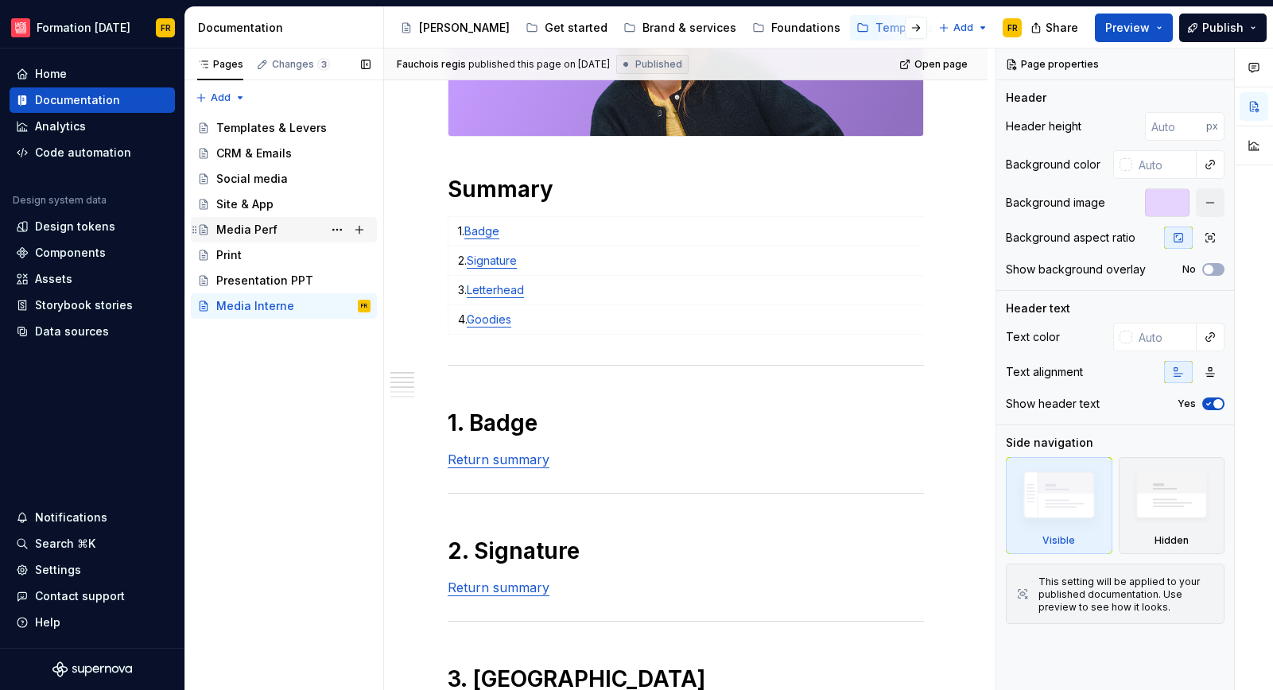
click at [258, 223] on div "Media Perf" at bounding box center [246, 230] width 61 height 16
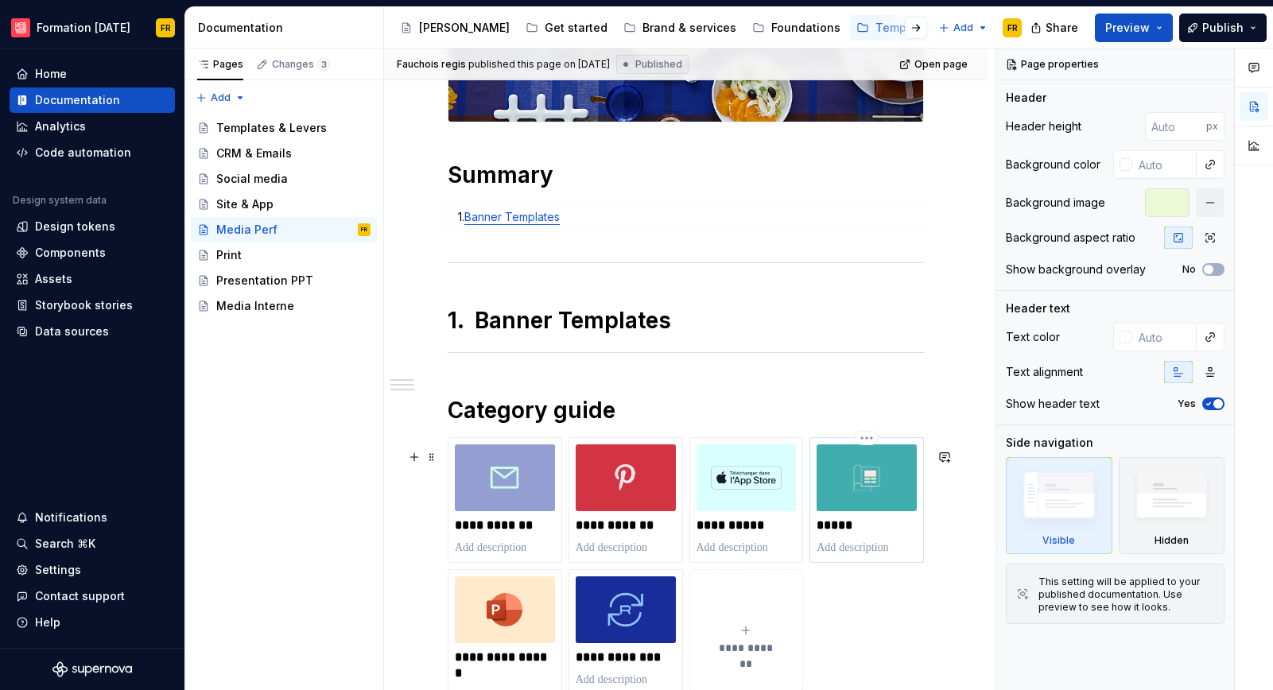
scroll to position [355, 0]
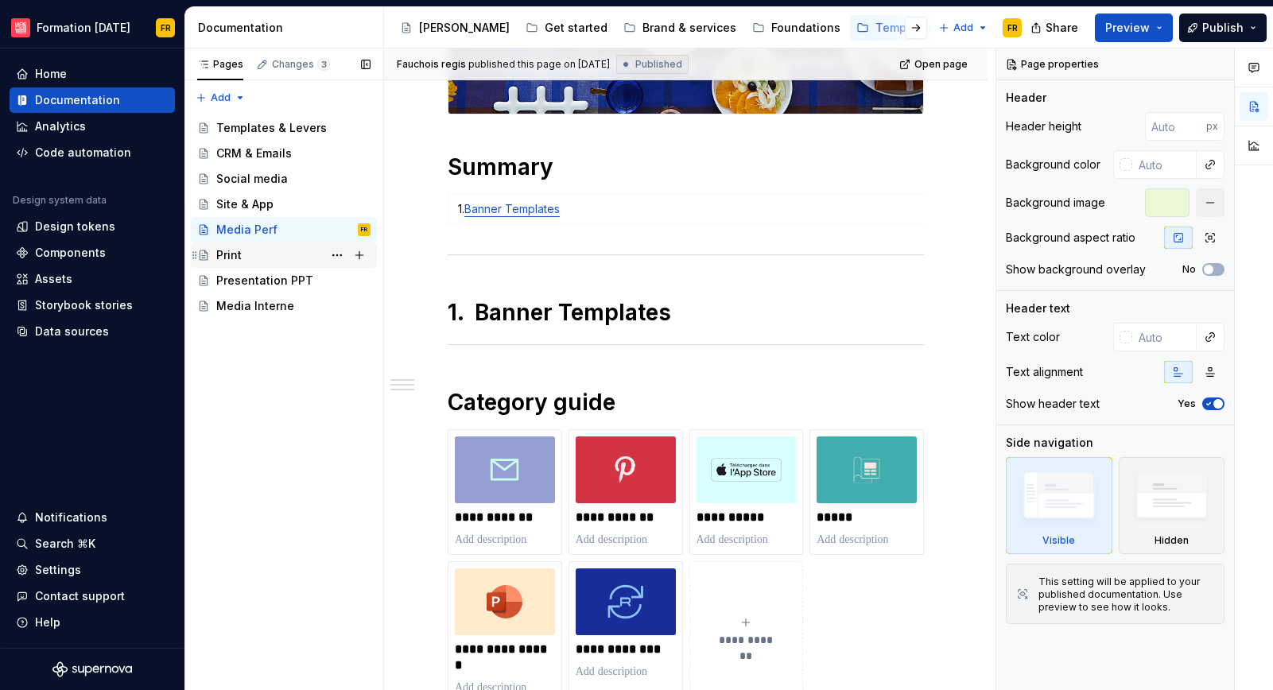
click at [234, 259] on div "Print" at bounding box center [228, 255] width 25 height 16
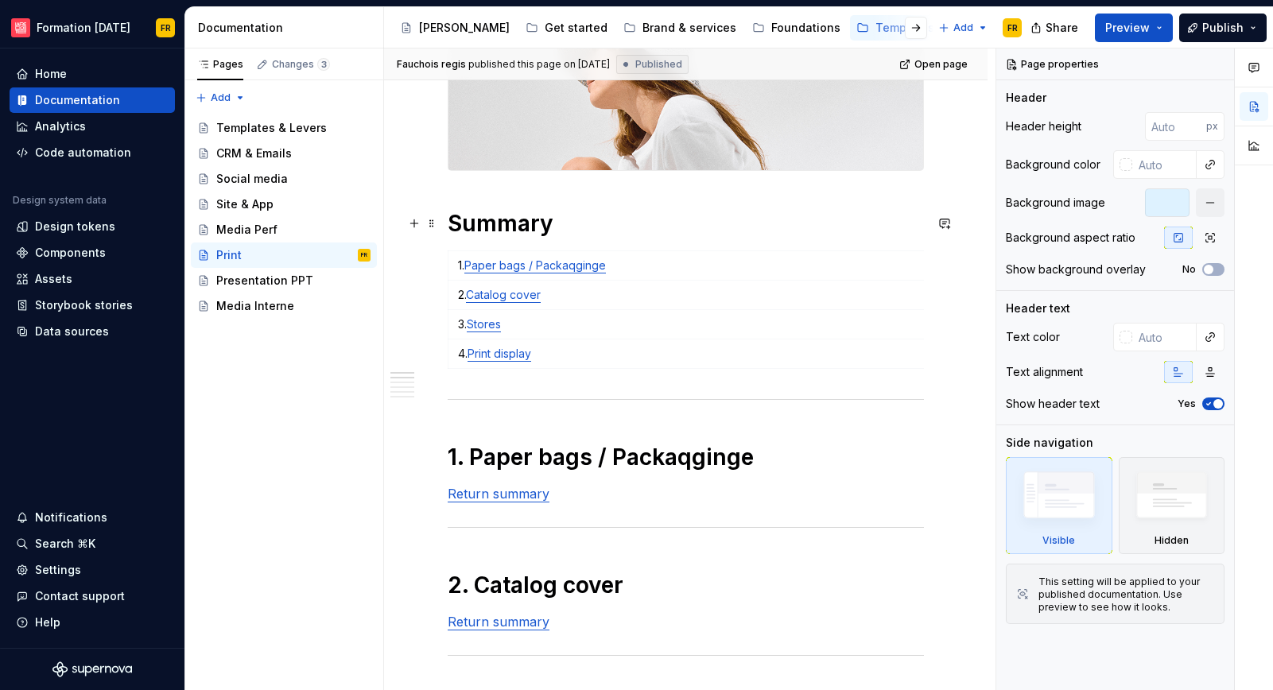
scroll to position [300, 0]
click at [921, 32] on button "button" at bounding box center [916, 28] width 22 height 22
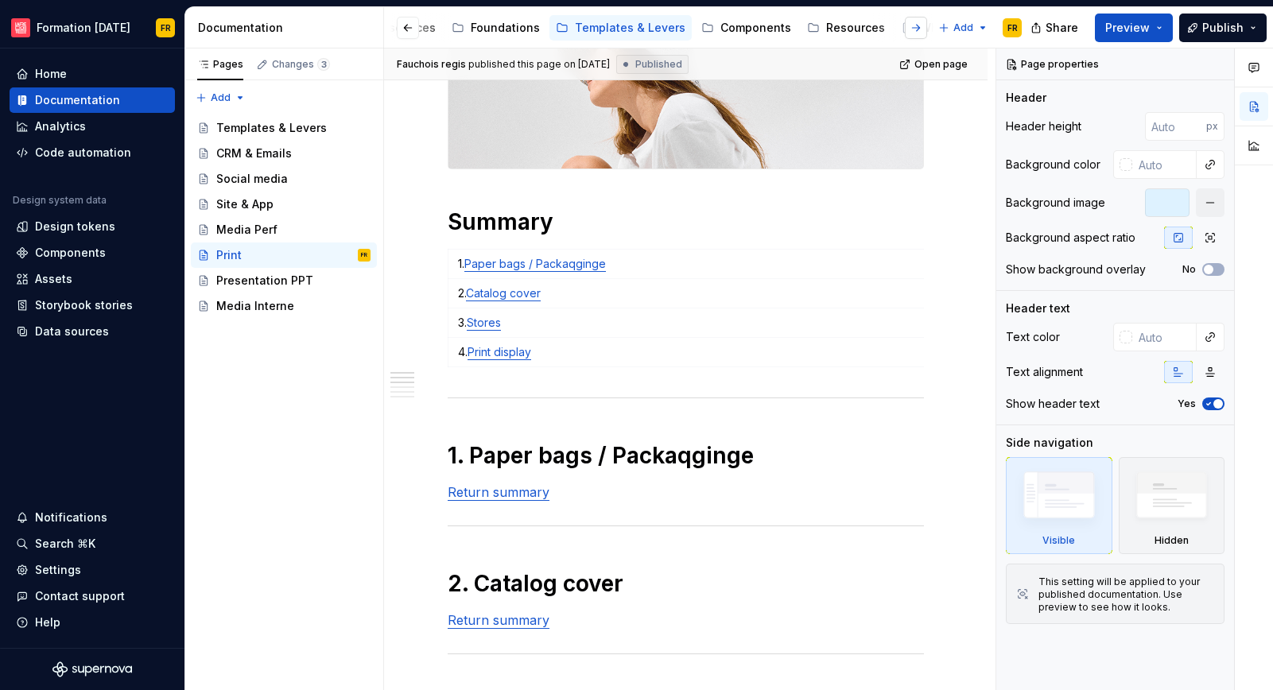
scroll to position [0, 305]
click at [716, 33] on div "Components" at bounding box center [751, 28] width 71 height 16
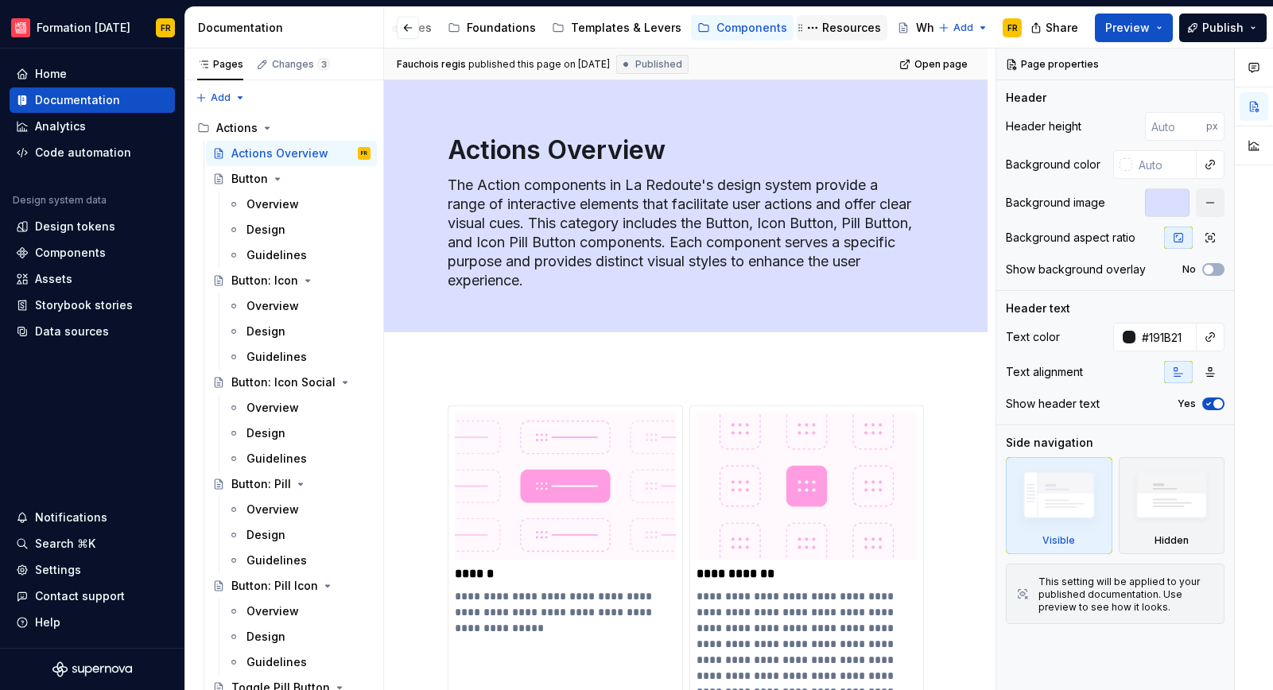
click at [822, 30] on div "Resources" at bounding box center [851, 28] width 59 height 16
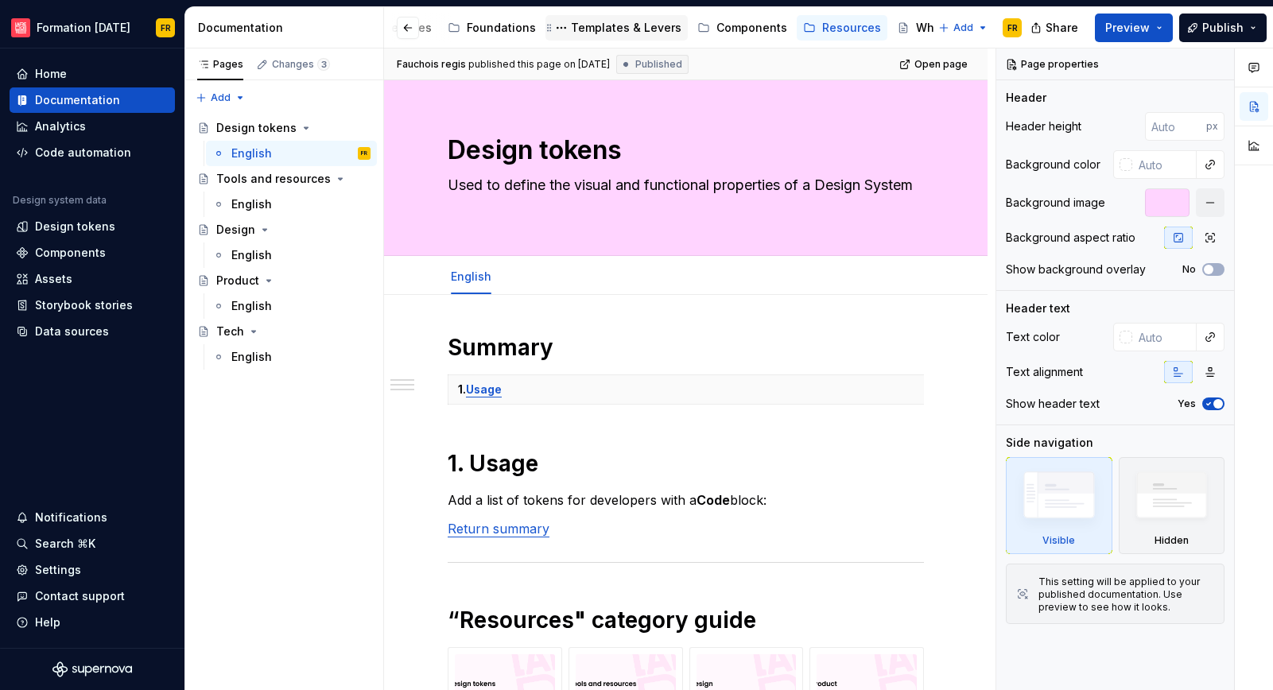
click at [571, 29] on div "Templates & Levers" at bounding box center [626, 28] width 111 height 16
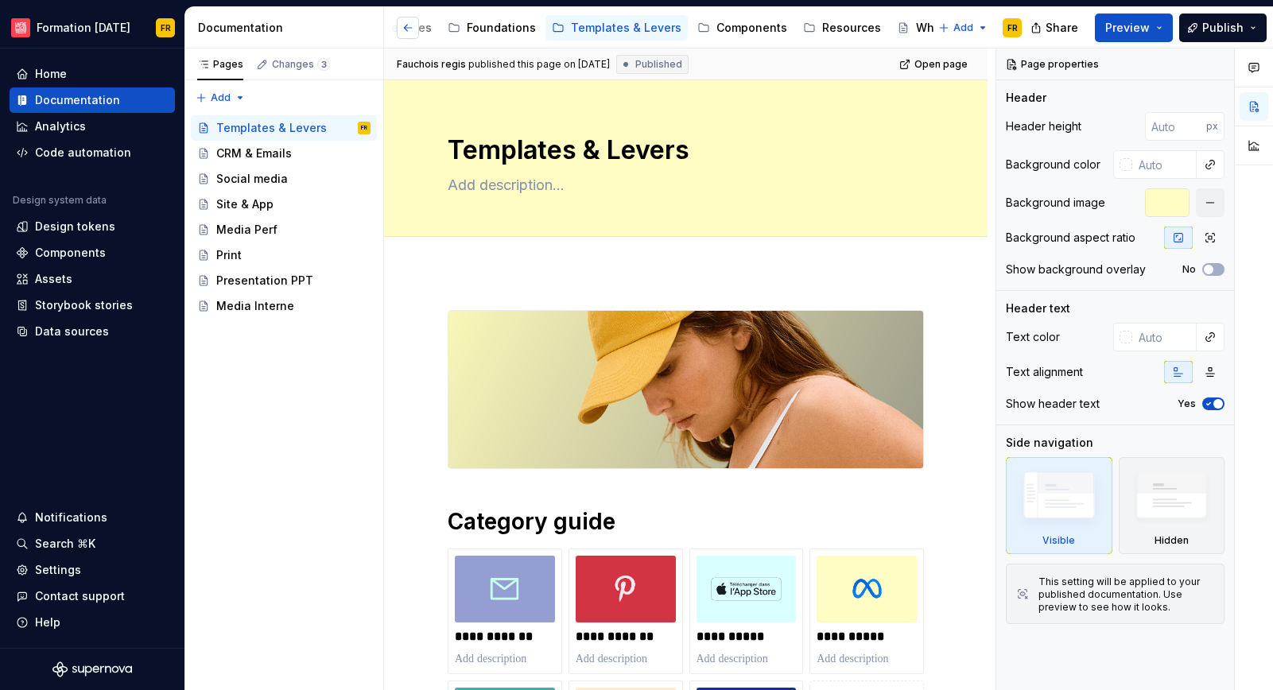
click at [403, 25] on button "button" at bounding box center [408, 28] width 22 height 22
click at [643, 33] on div "Brand & services" at bounding box center [690, 28] width 94 height 16
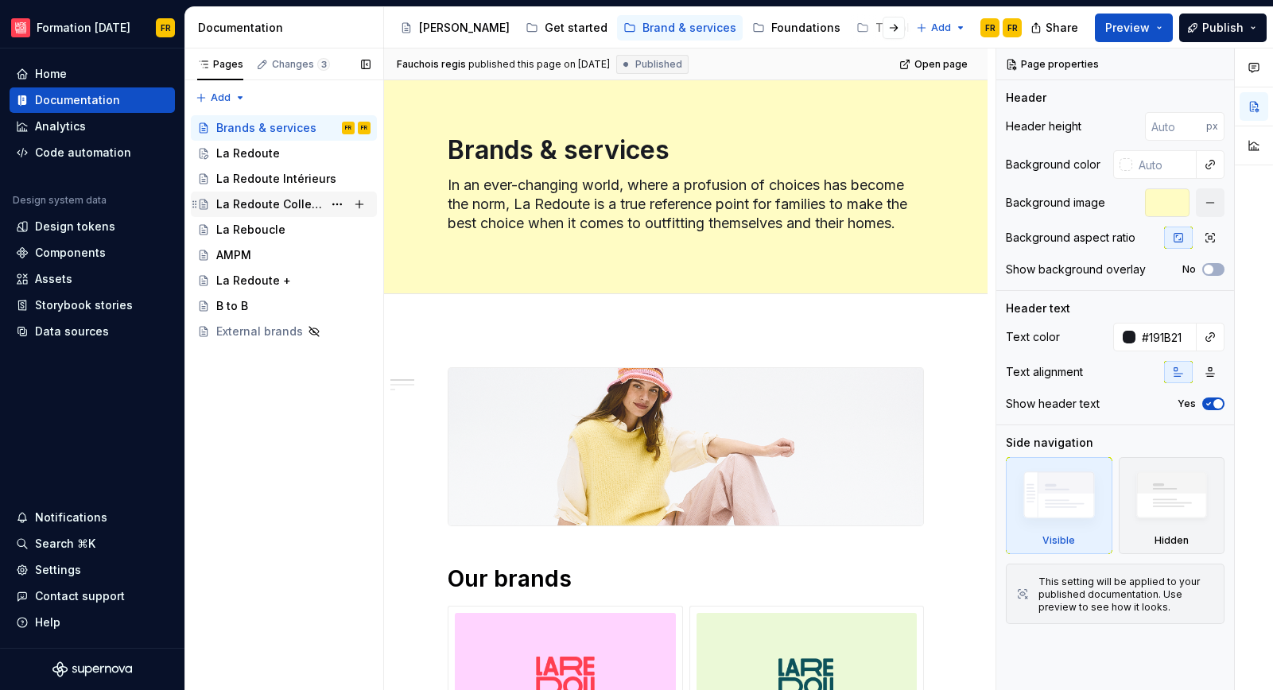
click at [262, 201] on div "La Redoute Collections" at bounding box center [269, 204] width 107 height 16
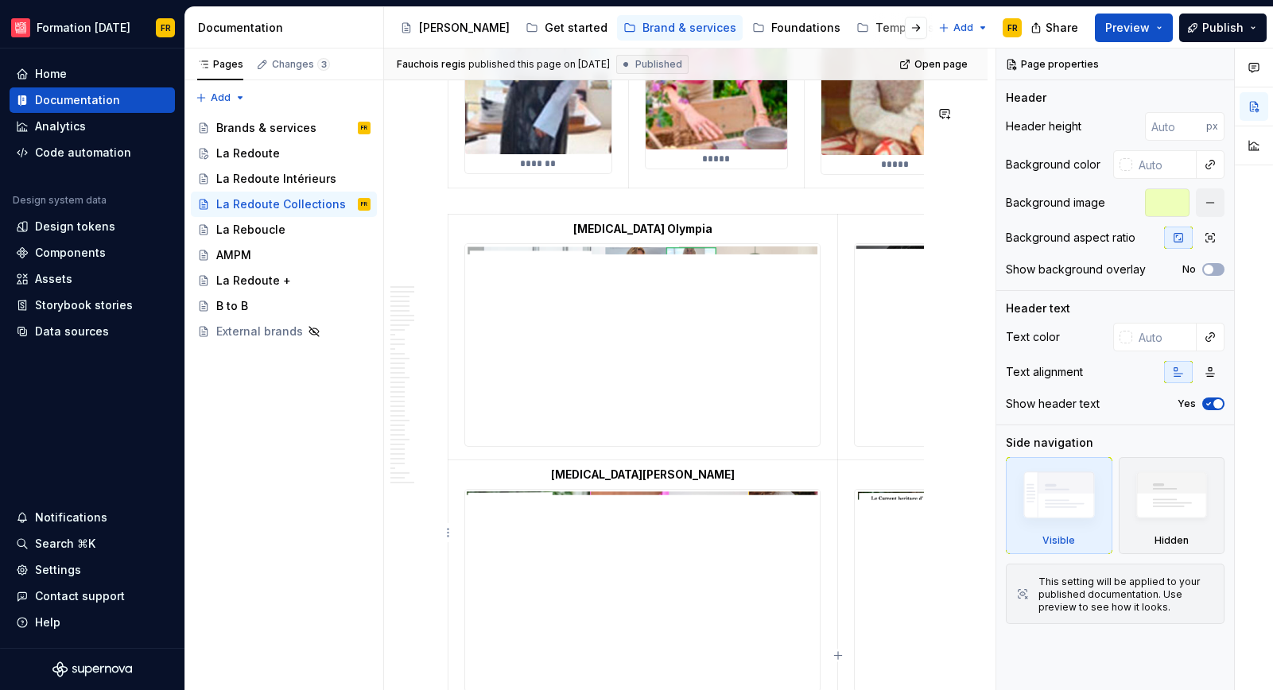
scroll to position [4091, 0]
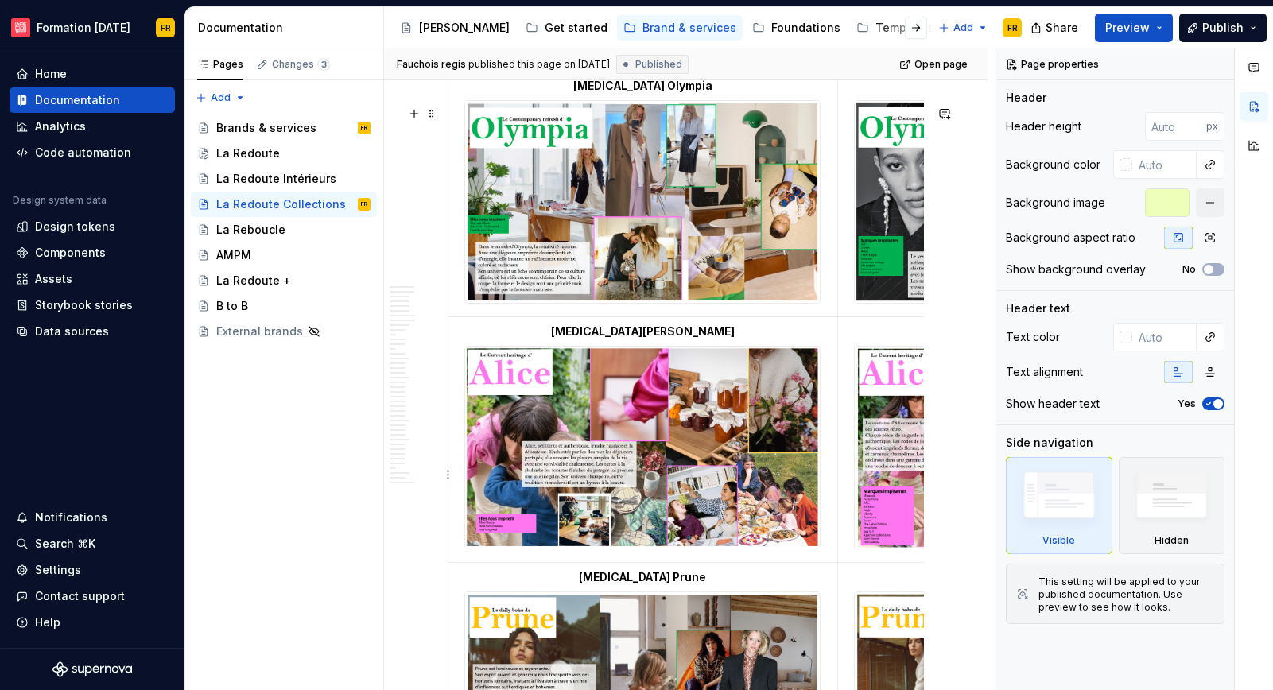
type textarea "*"
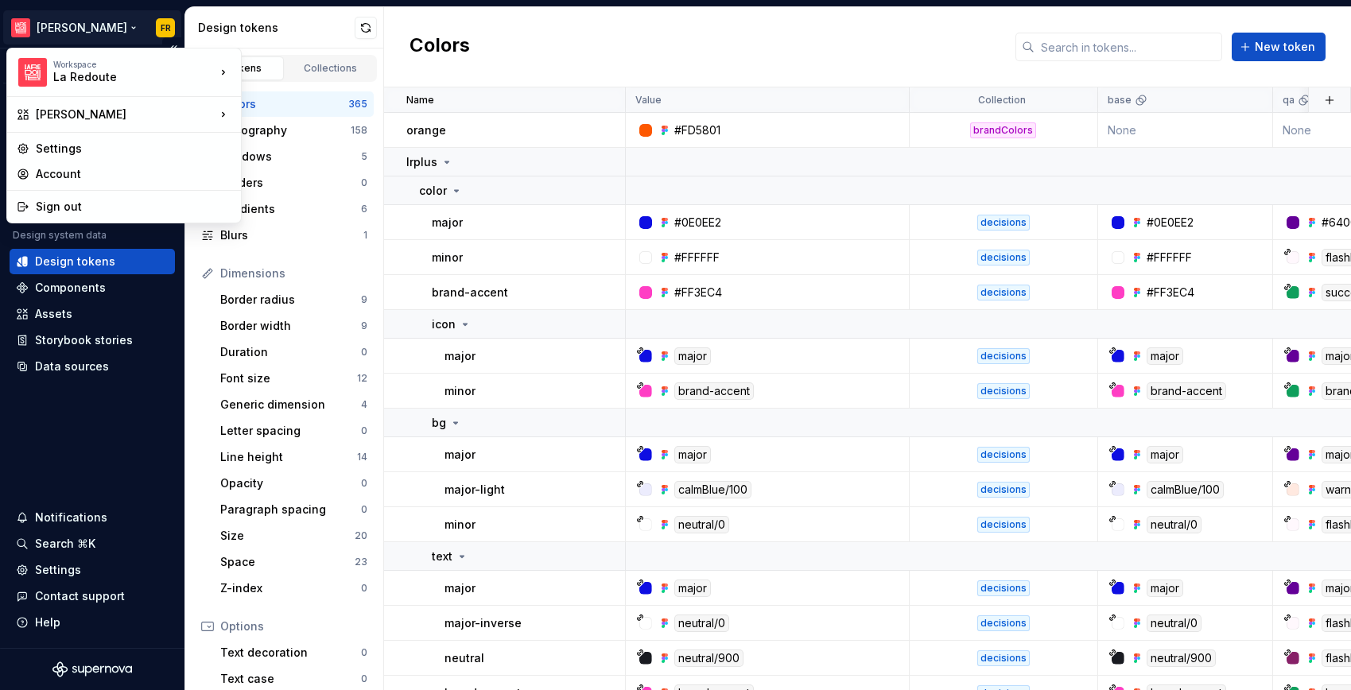
click at [83, 29] on html "La Maille FR Version Current draft Home Documentation Analytics Code automation…" at bounding box center [675, 345] width 1351 height 690
click at [288, 136] on div "[PERSON_NAME]" at bounding box center [318, 144] width 103 height 16
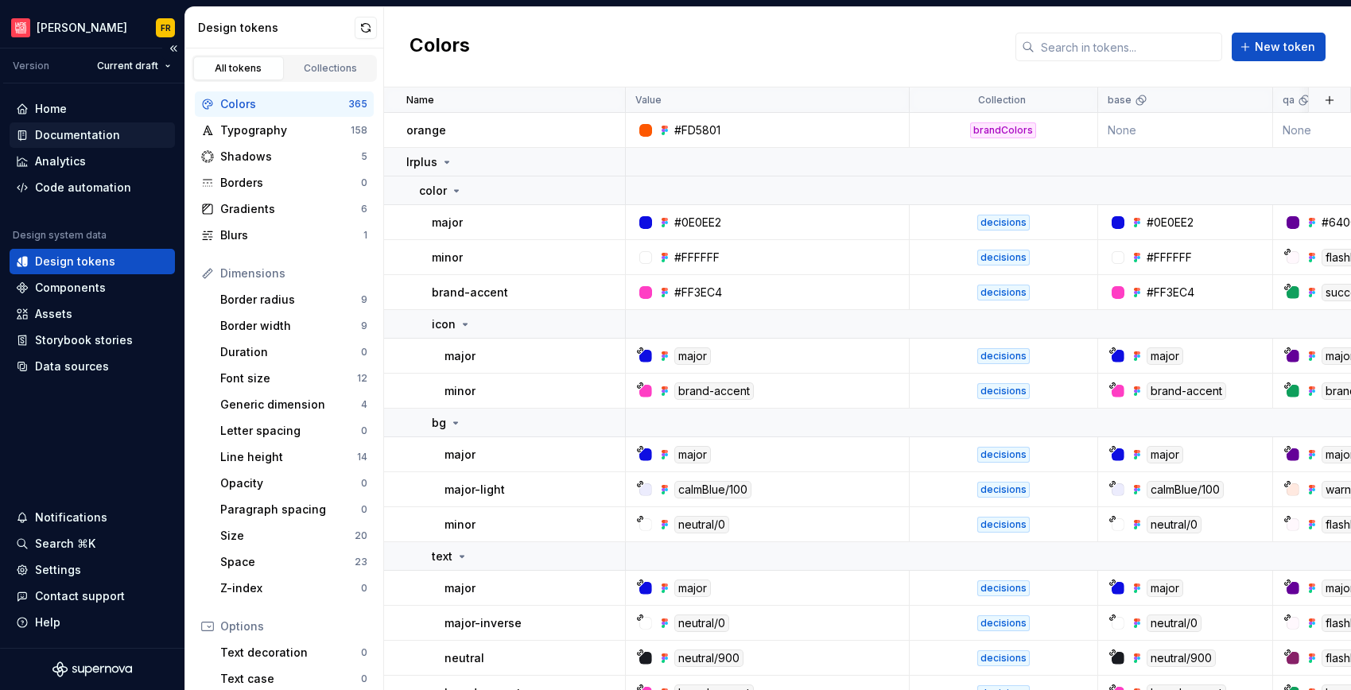
click at [112, 134] on div "Documentation" at bounding box center [77, 135] width 85 height 16
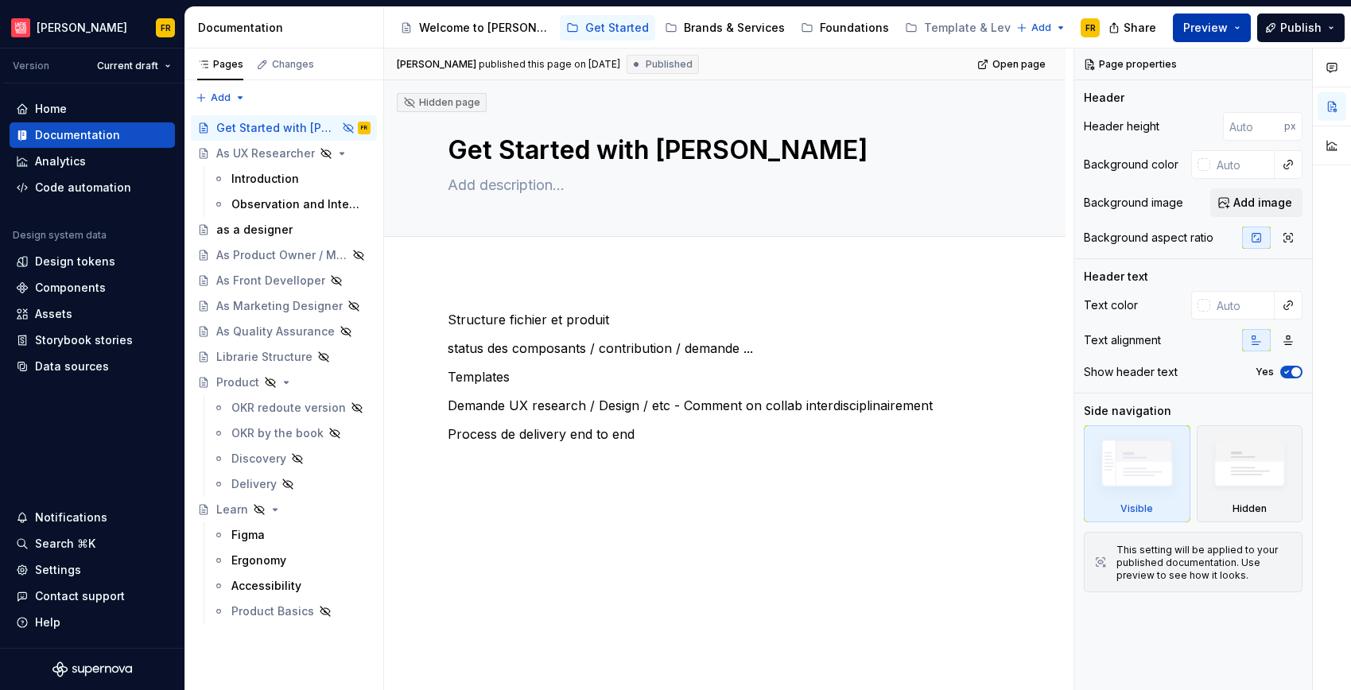
click at [1208, 25] on span "Preview" at bounding box center [1205, 28] width 45 height 16
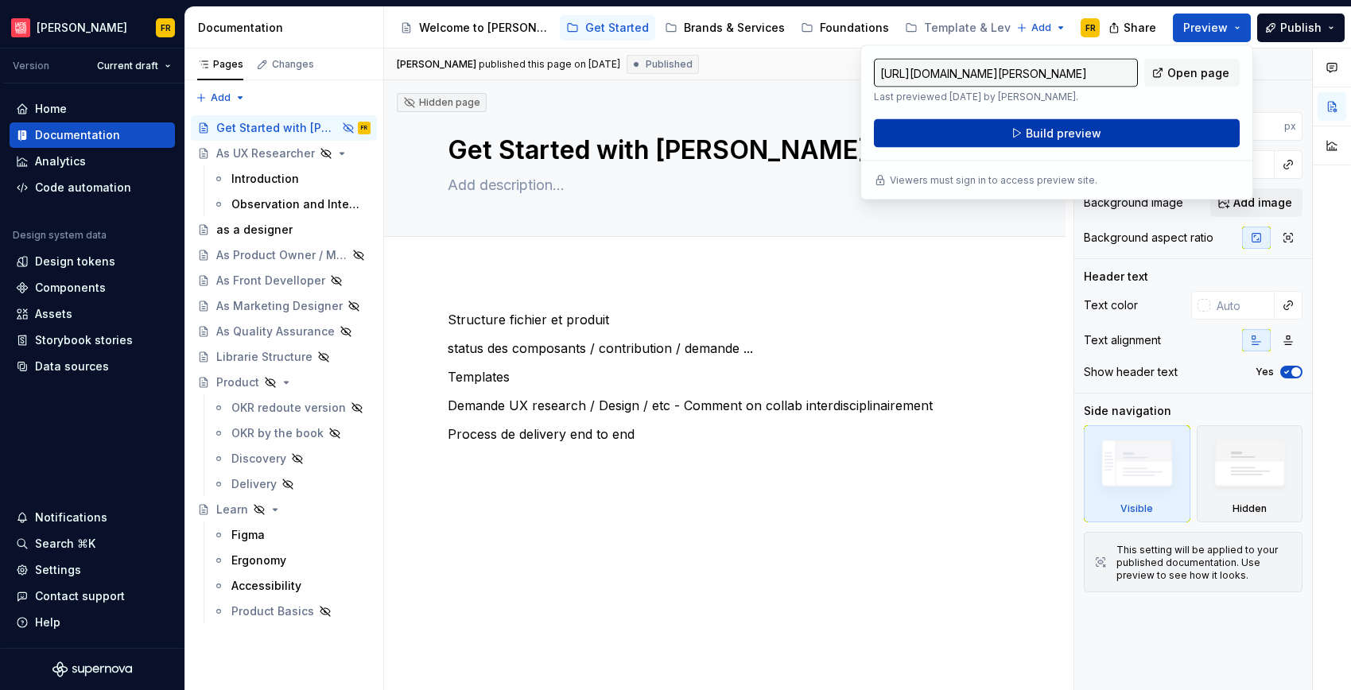
click at [1027, 134] on span "Build preview" at bounding box center [1064, 134] width 76 height 16
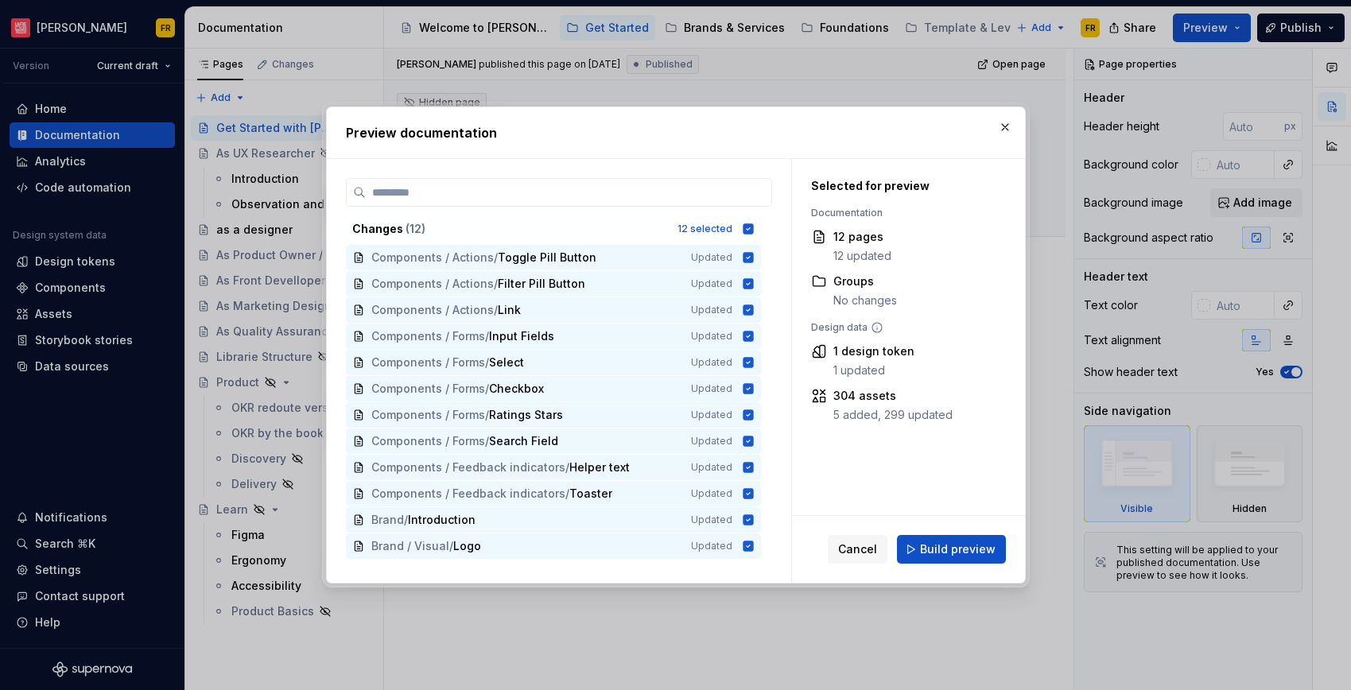
drag, startPoint x: 947, startPoint y: 540, endPoint x: 960, endPoint y: 539, distance: 12.7
click at [947, 540] on button "Build preview" at bounding box center [951, 549] width 109 height 29
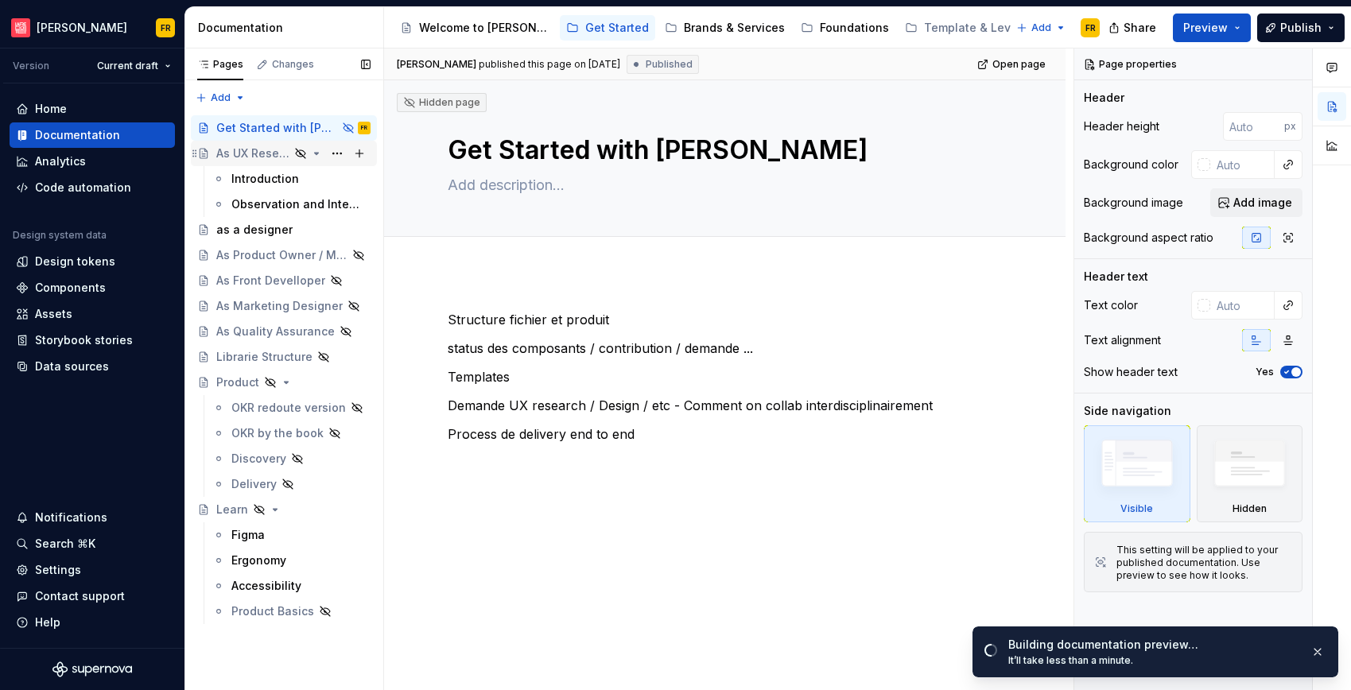
click at [241, 159] on div "As UX Researcher" at bounding box center [252, 154] width 73 height 16
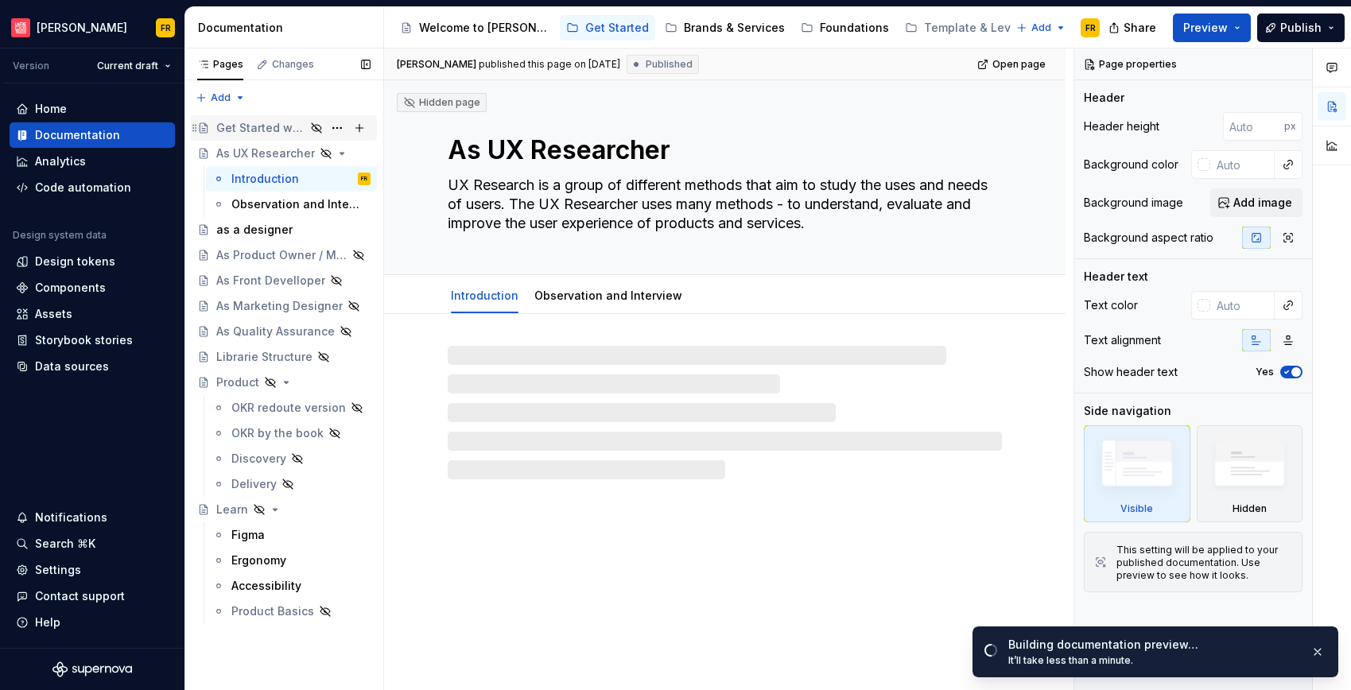
click at [243, 122] on div "Get Started with [PERSON_NAME]" at bounding box center [260, 128] width 89 height 16
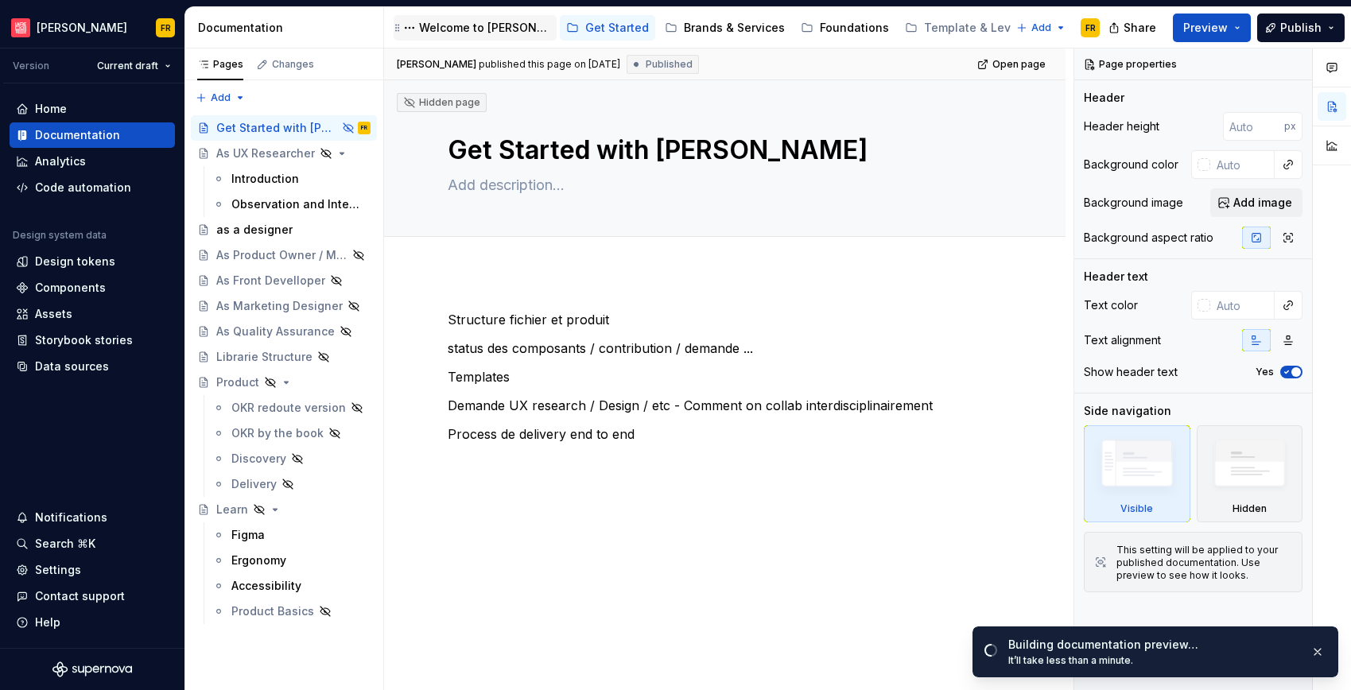
click at [457, 30] on div "Welcome to [PERSON_NAME]" at bounding box center [484, 28] width 131 height 16
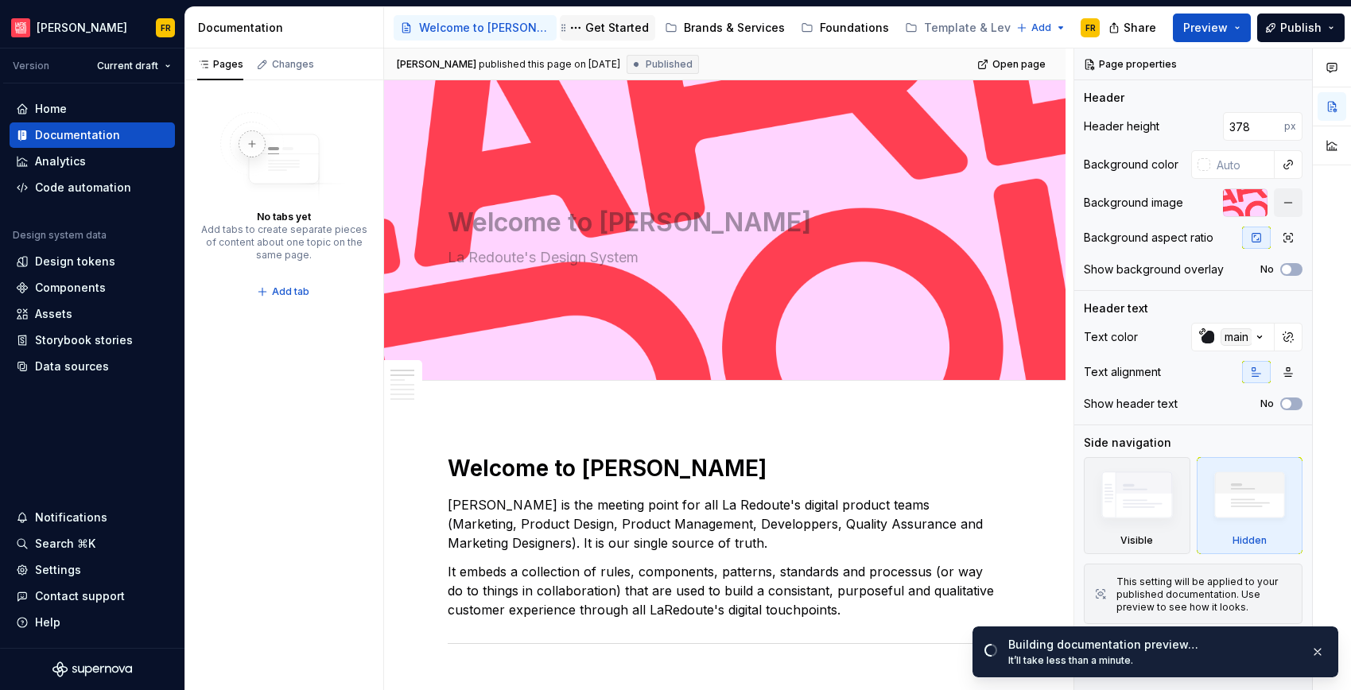
click at [595, 30] on div "Get Started" at bounding box center [617, 28] width 64 height 16
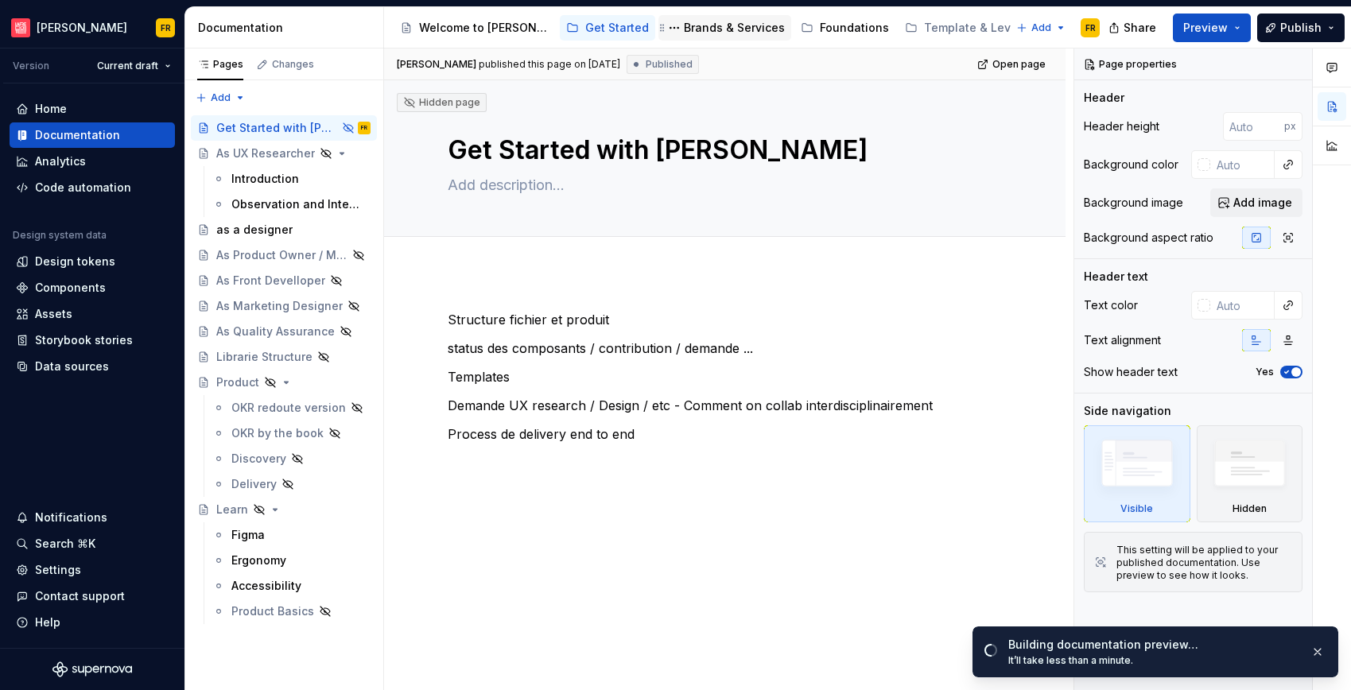
click at [688, 22] on div "Brands & Services" at bounding box center [734, 28] width 101 height 16
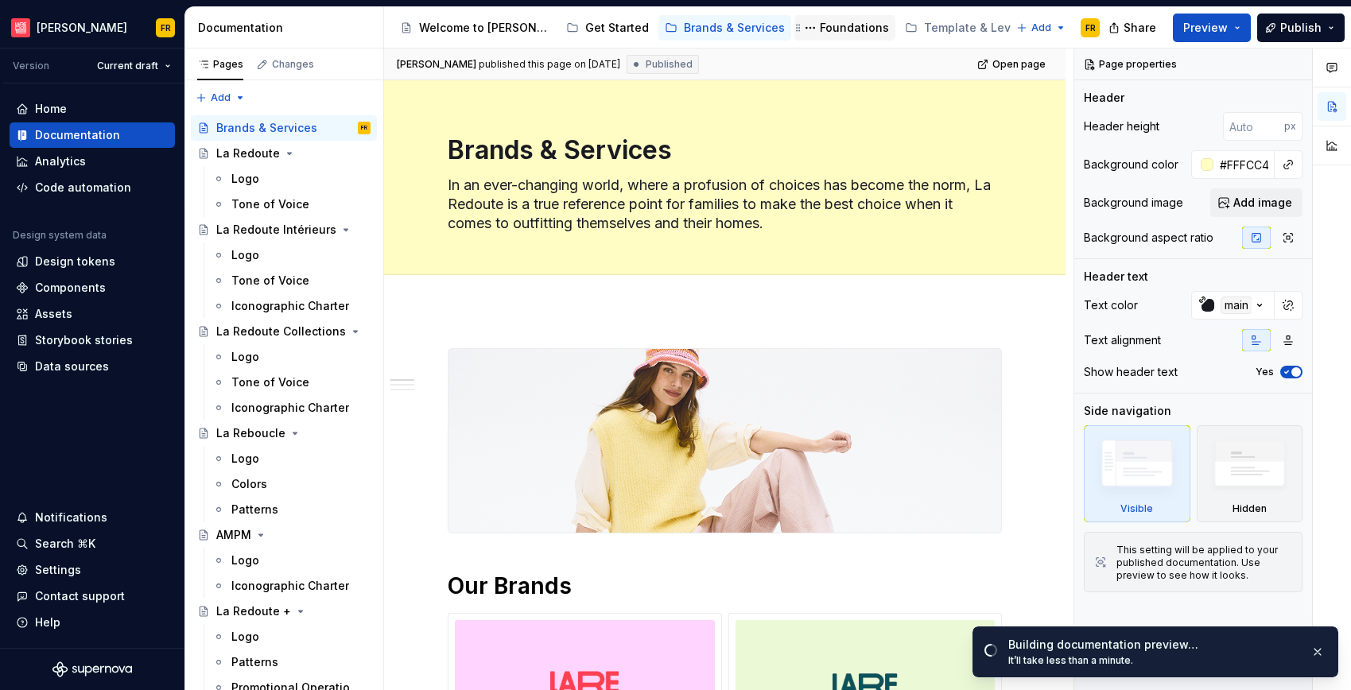
click at [836, 24] on div "Foundations" at bounding box center [854, 28] width 69 height 16
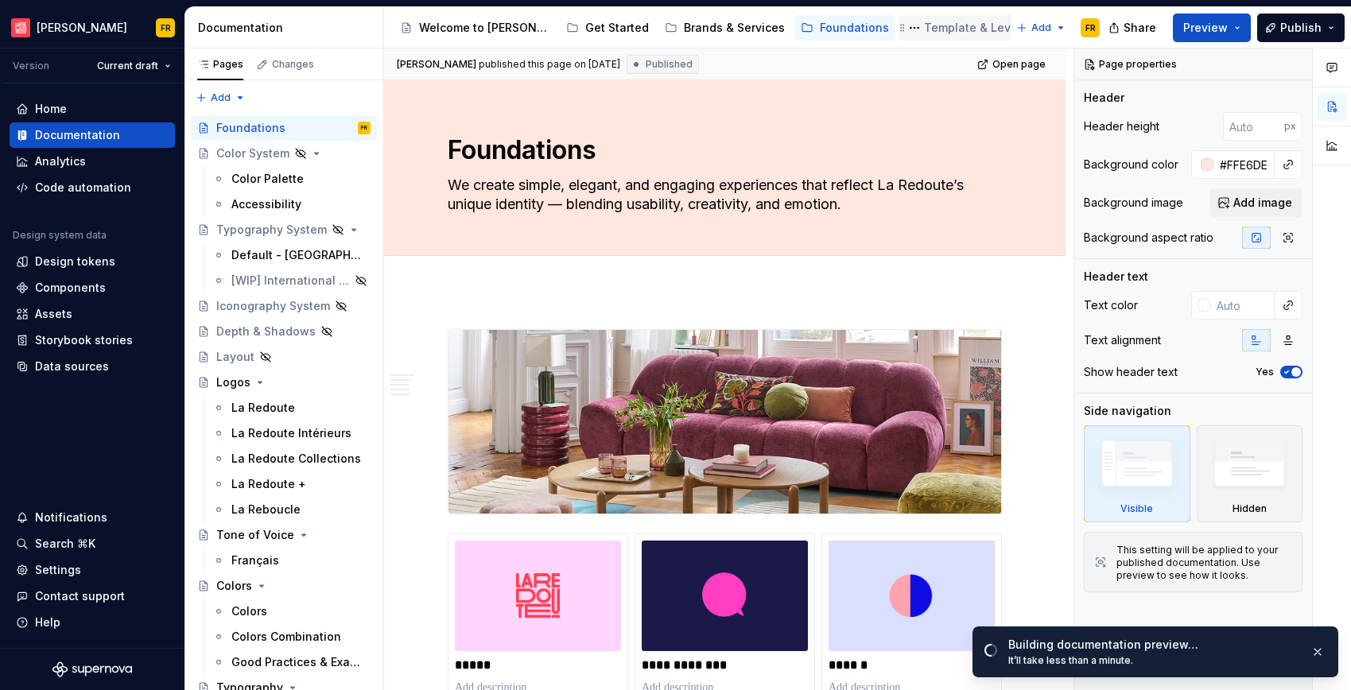
click at [928, 29] on div "Template & Levers" at bounding box center [976, 28] width 104 height 16
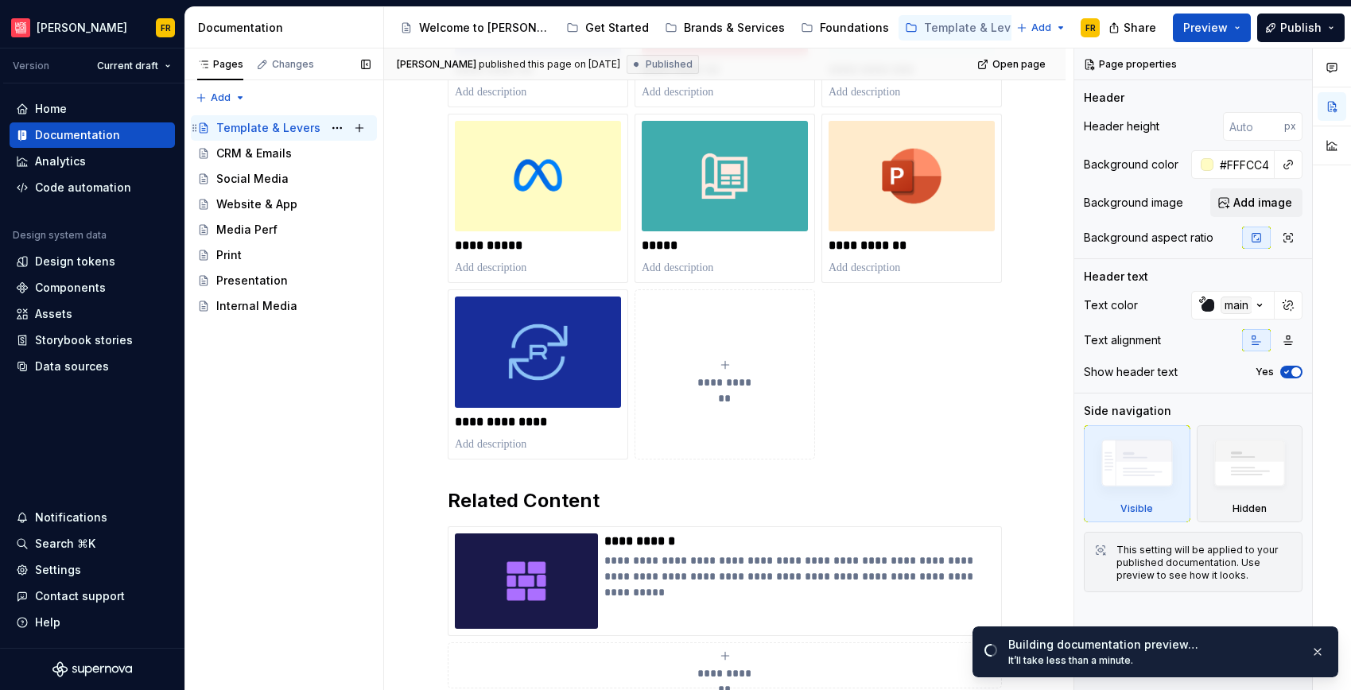
click at [239, 127] on div "Template & Levers" at bounding box center [268, 128] width 104 height 16
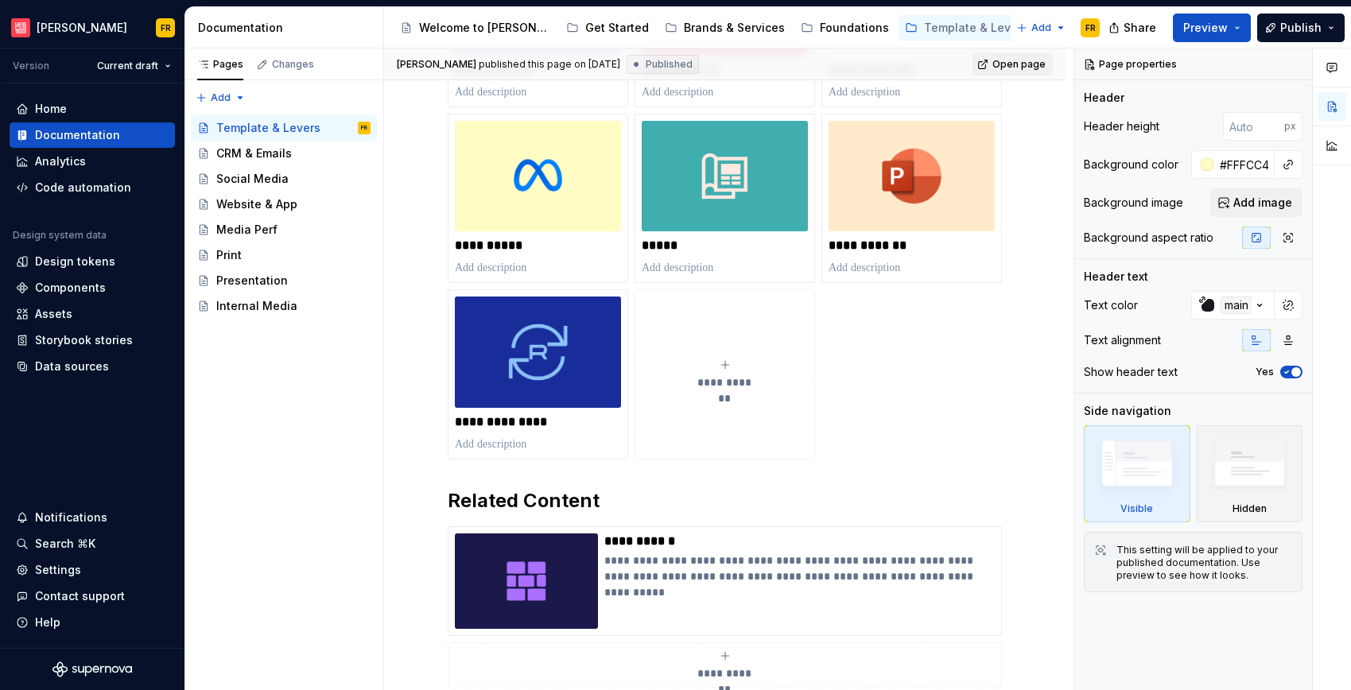
click at [1018, 58] on span "Open page" at bounding box center [1018, 64] width 53 height 13
click at [67, 19] on html "[PERSON_NAME] FR Version Current draft Home Documentation Analytics Code automa…" at bounding box center [675, 345] width 1351 height 690
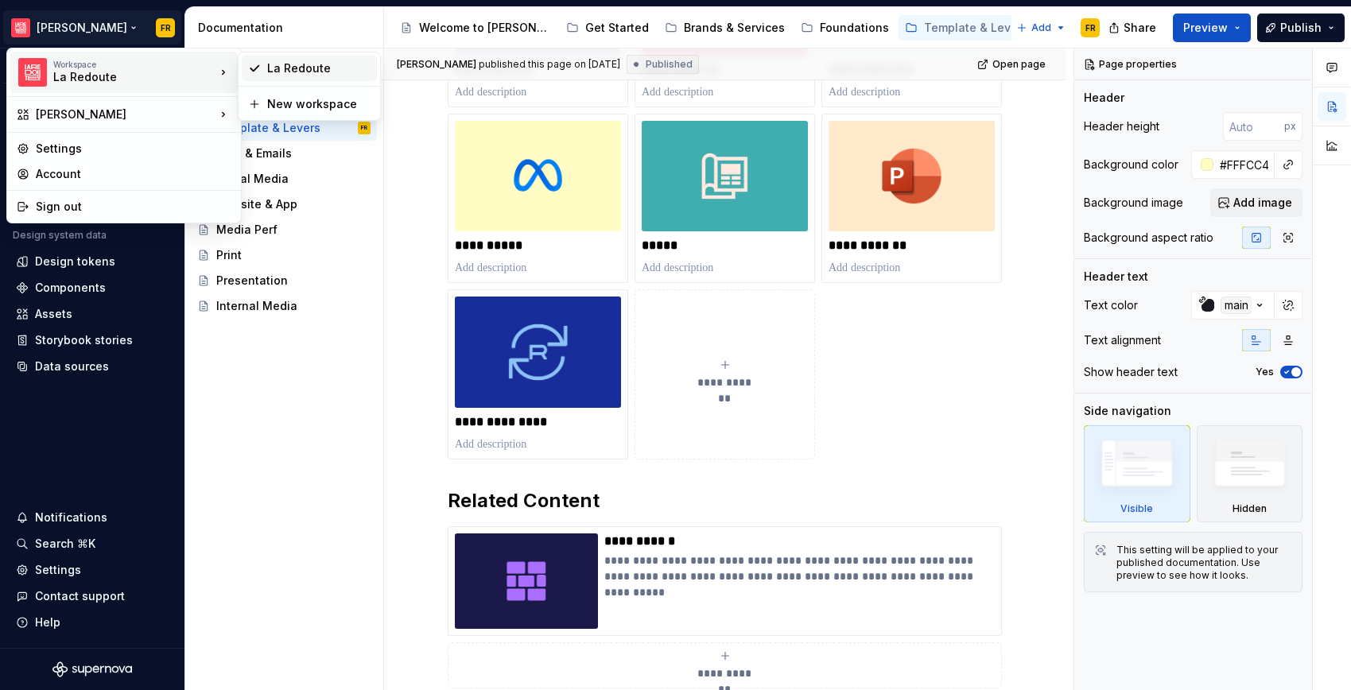
click at [293, 71] on div "La Redoute" at bounding box center [318, 68] width 103 height 16
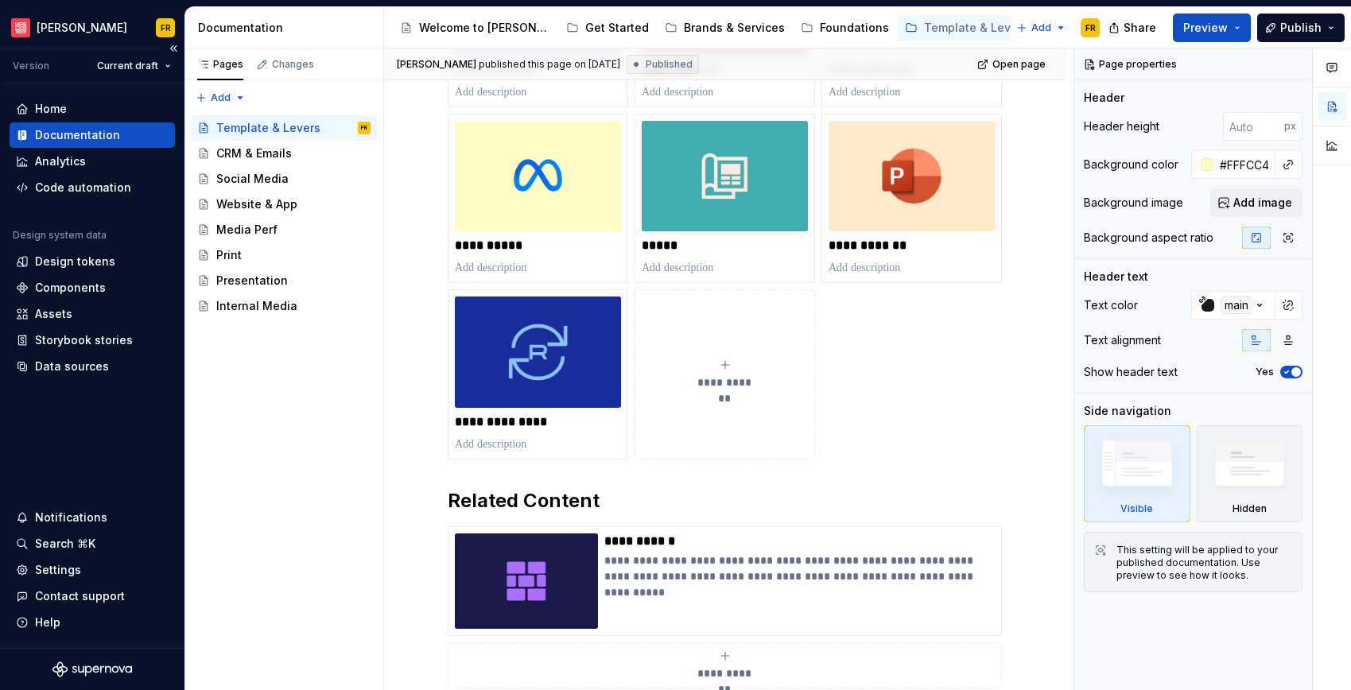
click at [60, 142] on div "Documentation" at bounding box center [77, 135] width 85 height 16
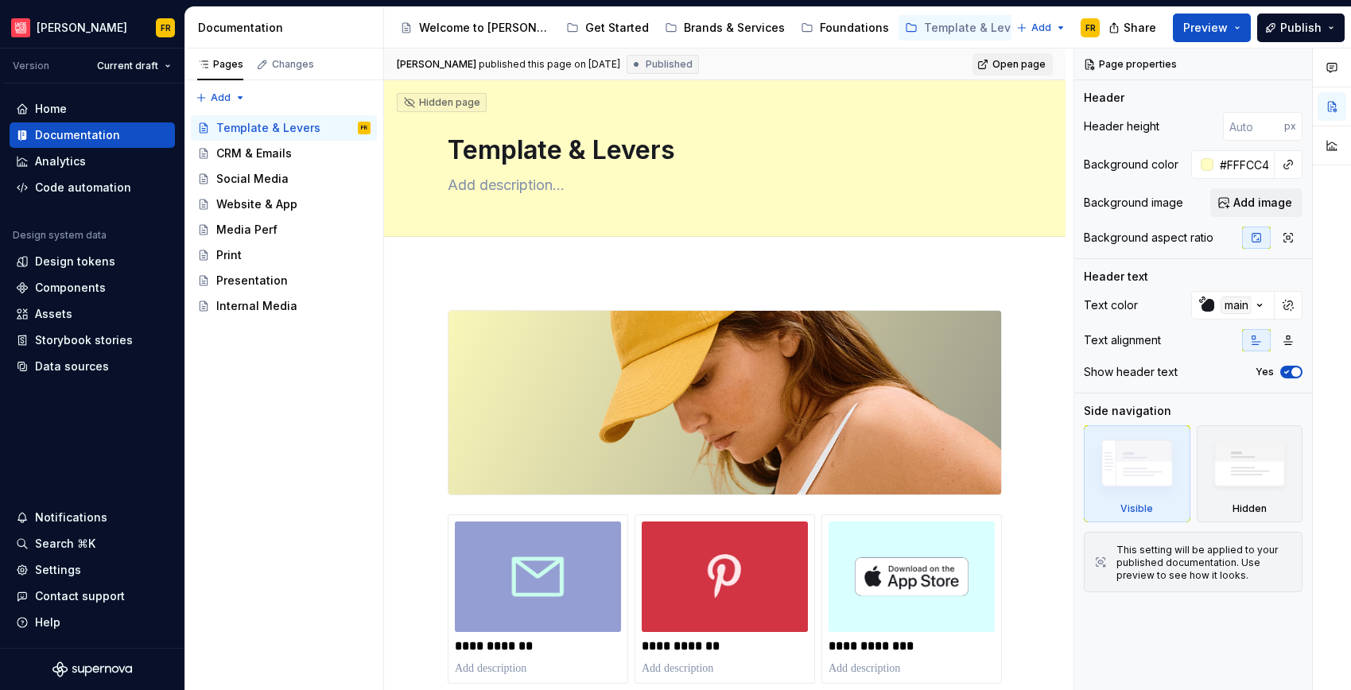
click at [1027, 64] on span "Open page" at bounding box center [1018, 64] width 53 height 13
click at [1021, 65] on span "Open page" at bounding box center [1018, 64] width 53 height 13
type textarea "*"
